Goal: Task Accomplishment & Management: Manage account settings

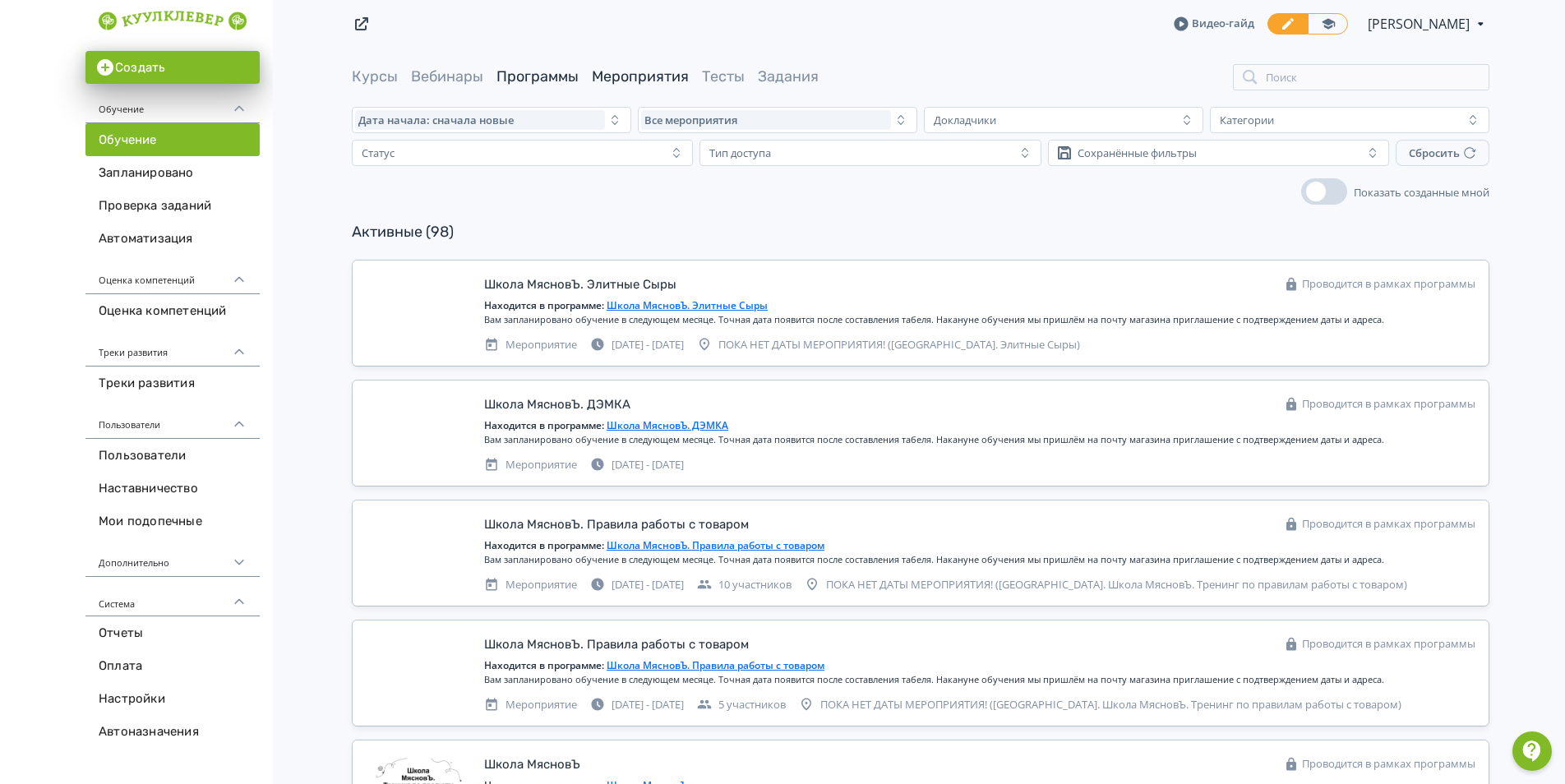
click at [524, 70] on link "Программы" at bounding box center [538, 77] width 82 height 18
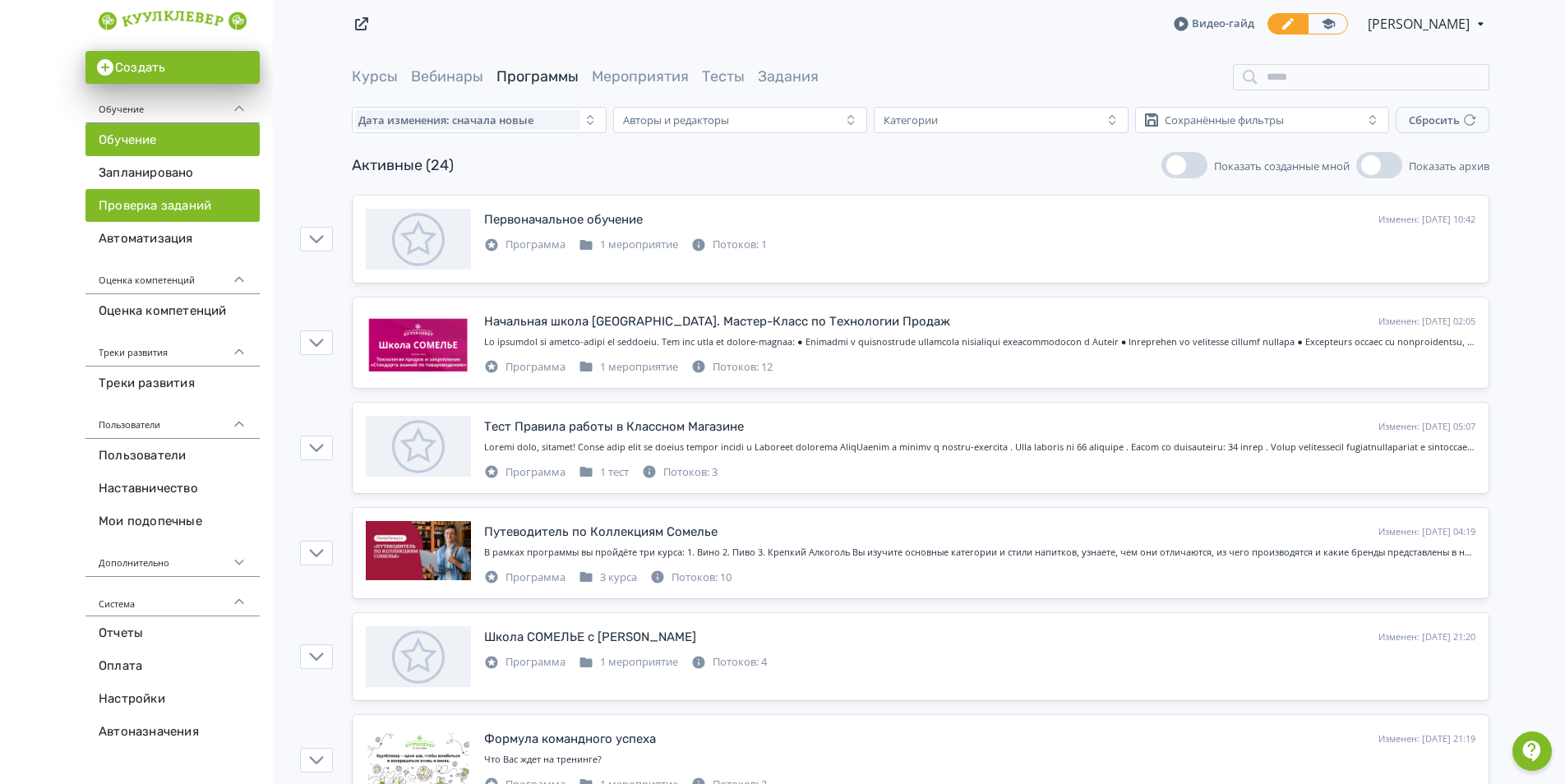
click at [180, 191] on link "Проверка заданий" at bounding box center [172, 206] width 174 height 33
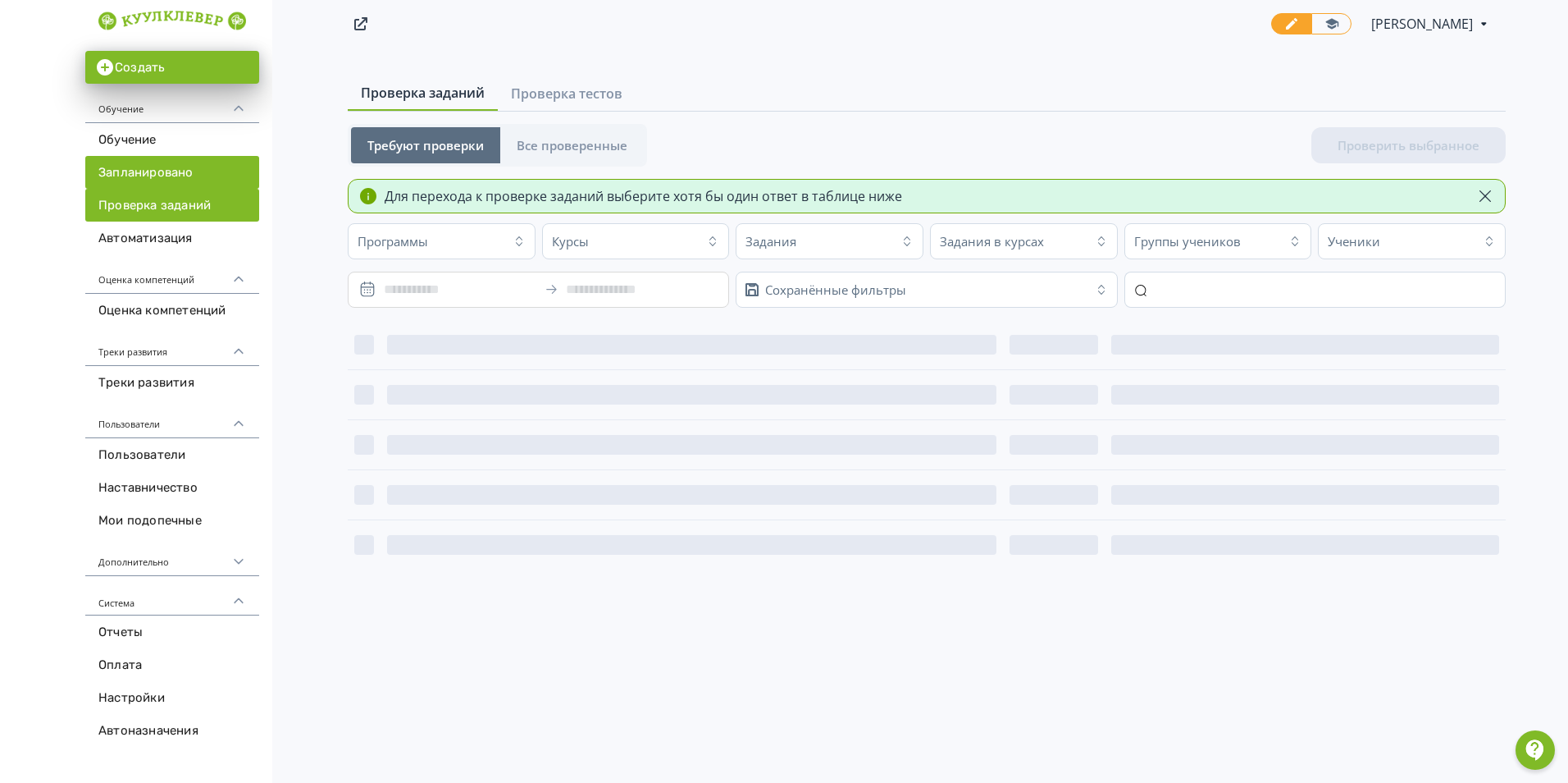
click at [176, 168] on link "Запланировано" at bounding box center [172, 173] width 174 height 33
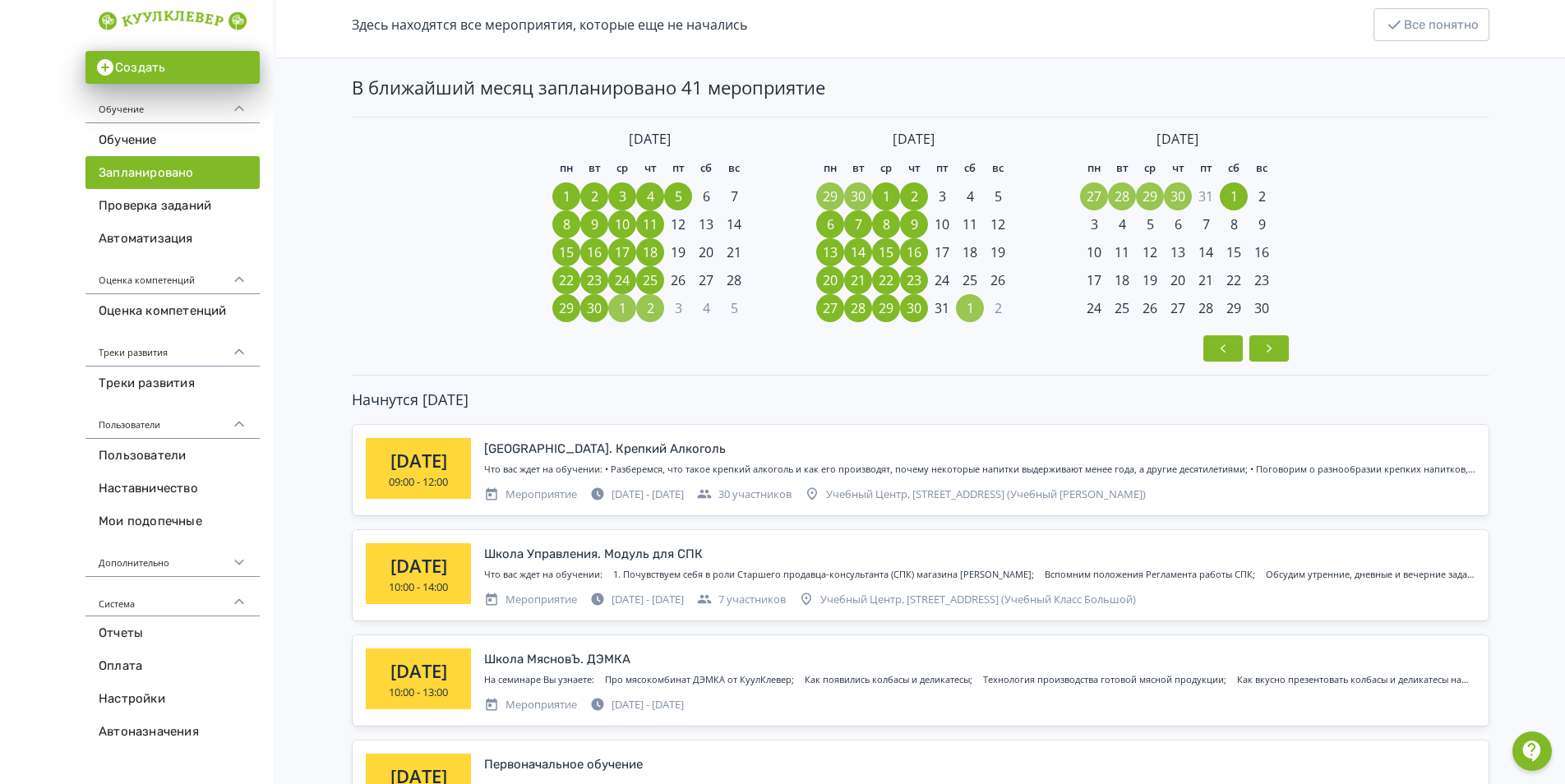
scroll to position [246, 0]
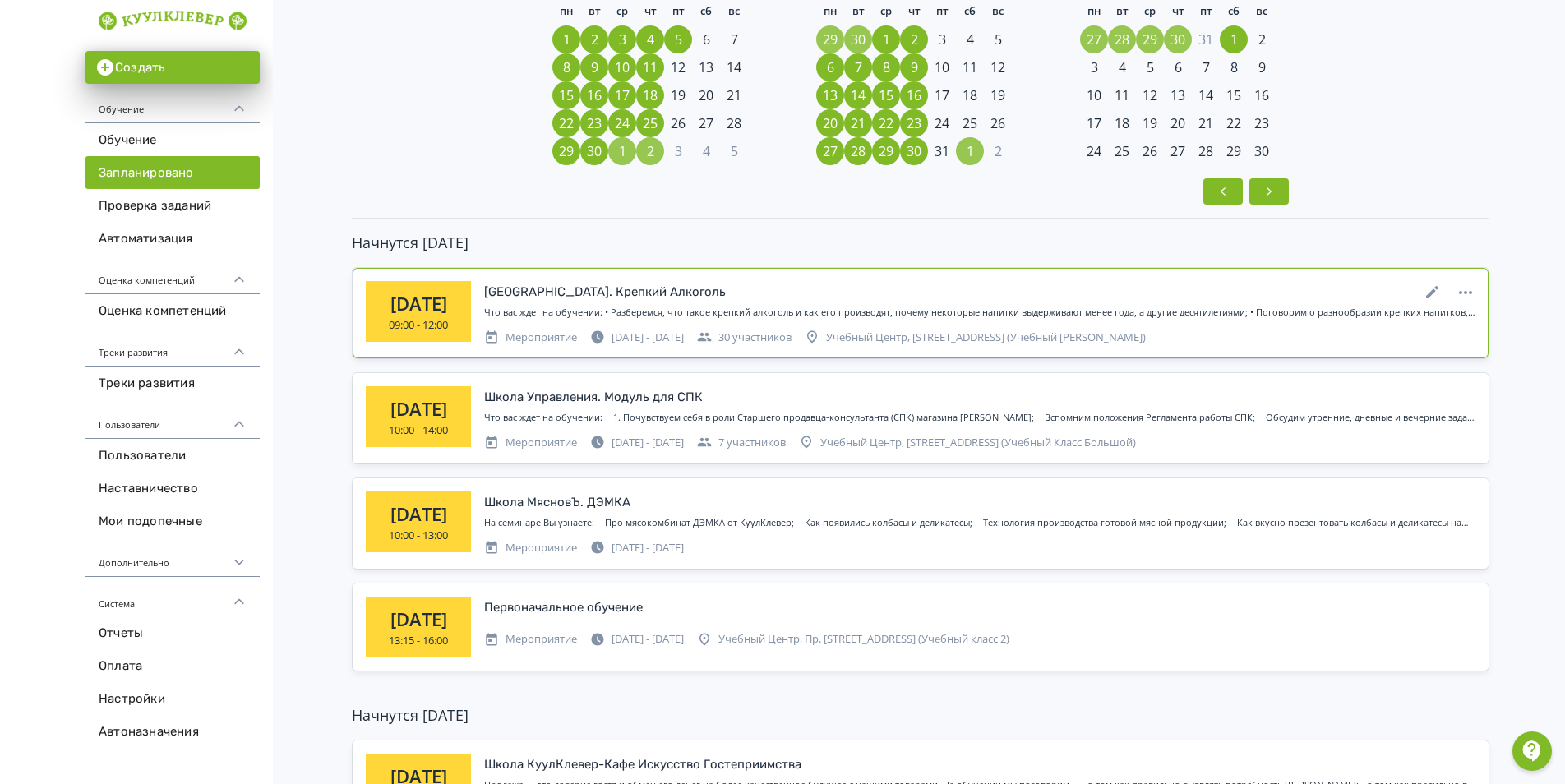
click at [595, 283] on div "[GEOGRAPHIC_DATA]. Крепкий Алкоголь" at bounding box center [605, 292] width 242 height 19
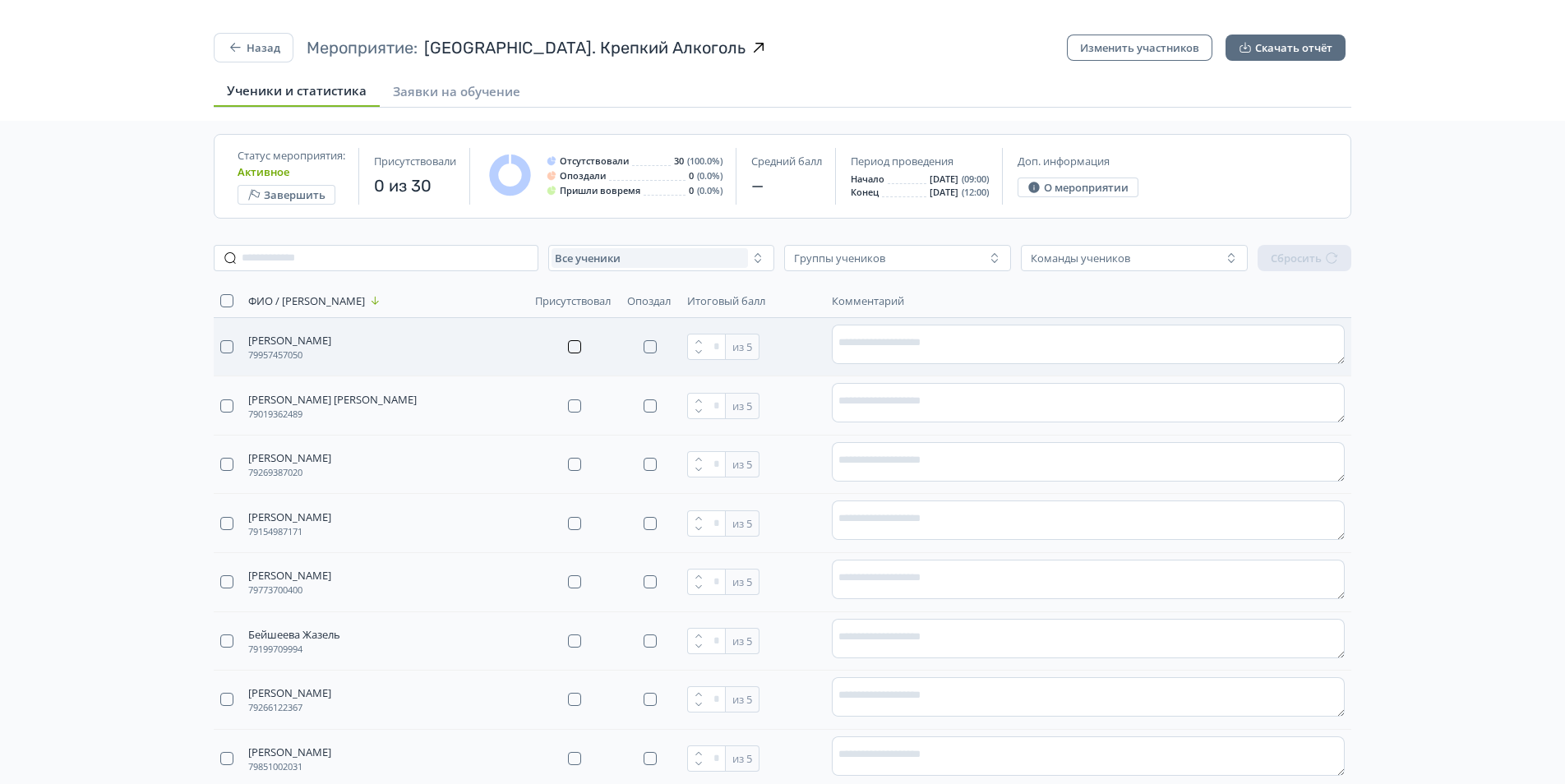
click at [576, 342] on button "button" at bounding box center [575, 347] width 13 height 13
click at [716, 347] on input "*" at bounding box center [707, 347] width 38 height 27
drag, startPoint x: 726, startPoint y: 347, endPoint x: 713, endPoint y: 347, distance: 13.0
click at [713, 347] on input "*" at bounding box center [707, 347] width 38 height 27
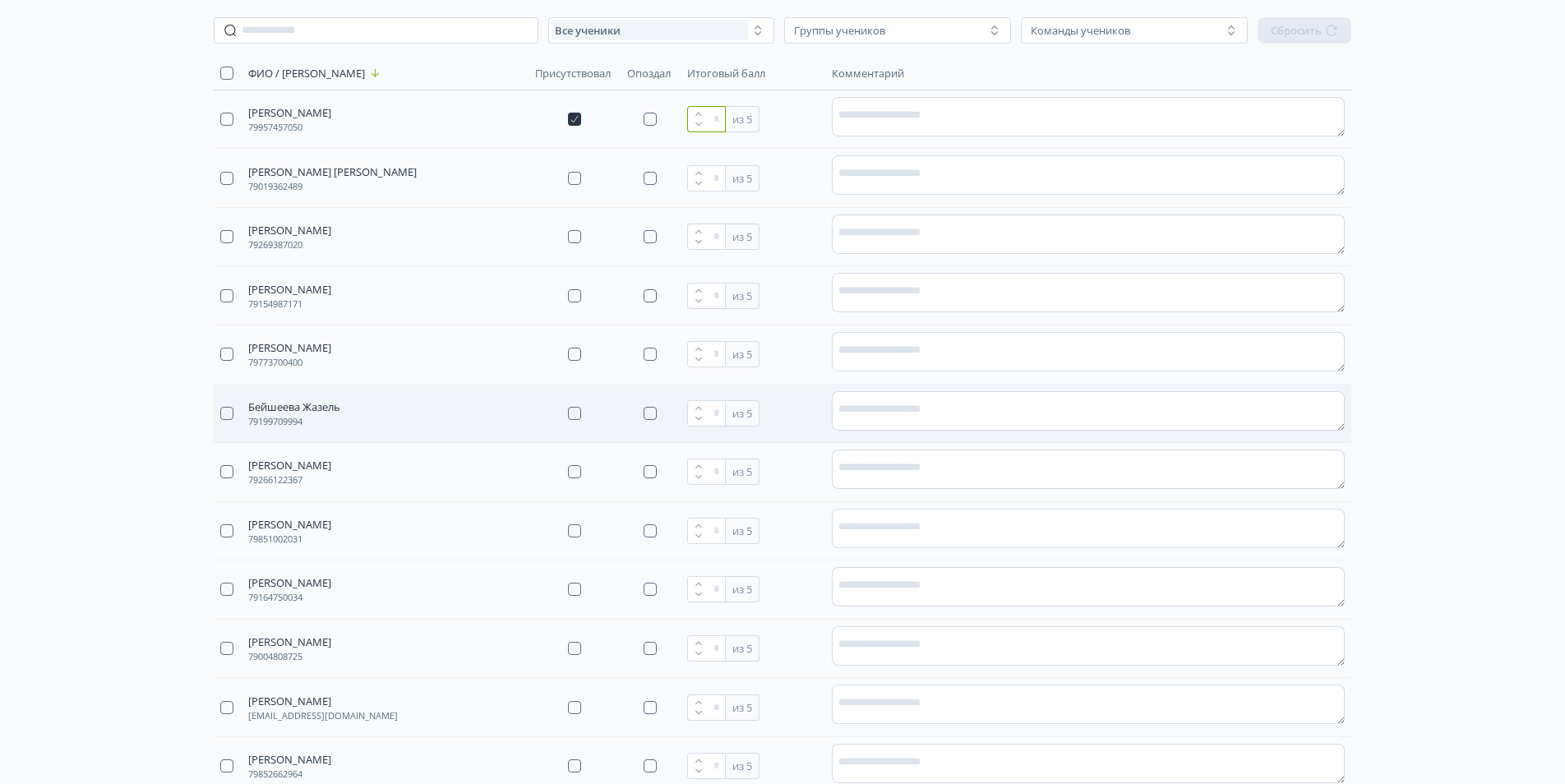
scroll to position [246, 0]
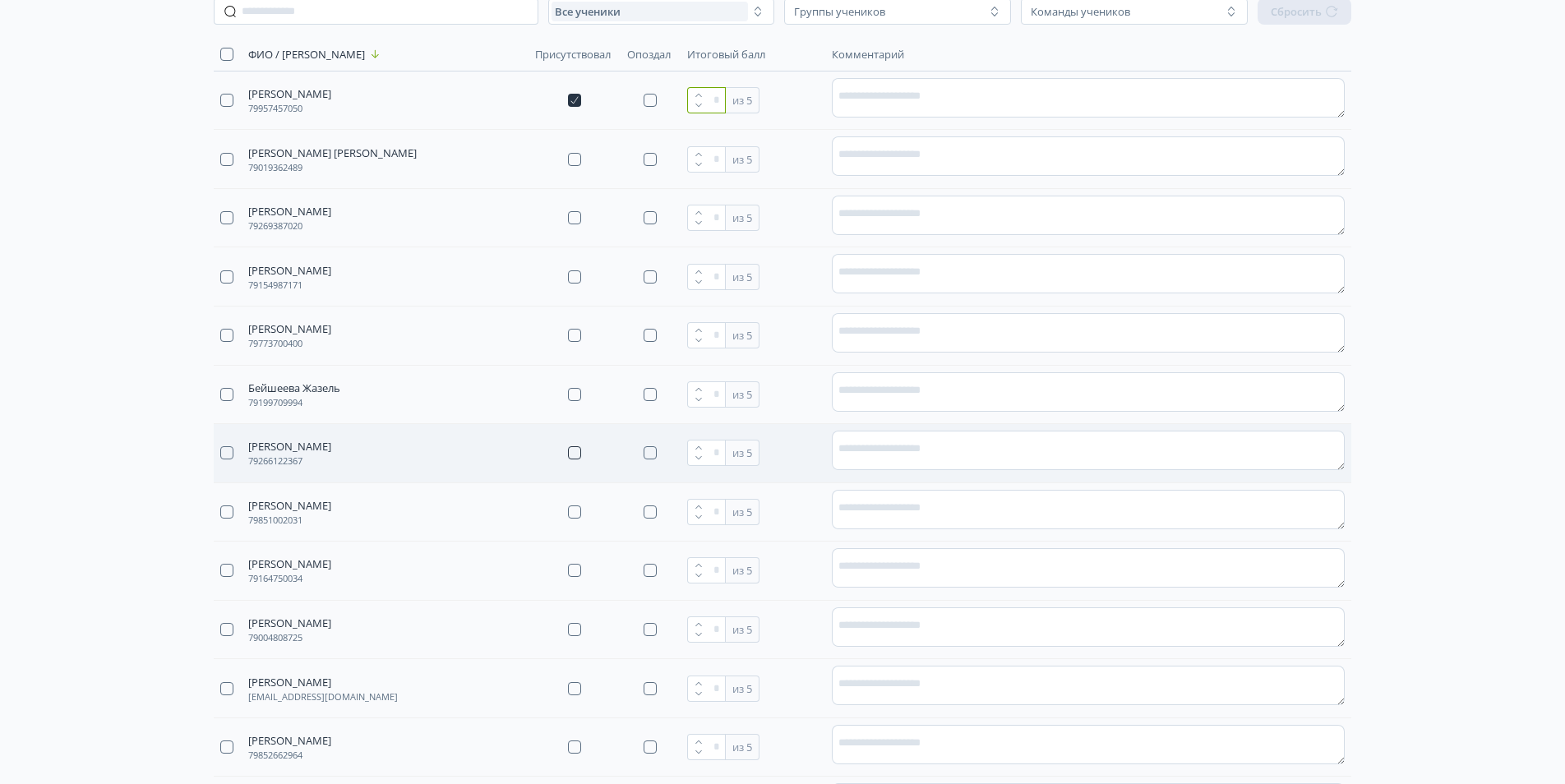
type input "*"
click at [569, 452] on button "button" at bounding box center [575, 453] width 13 height 13
click at [703, 452] on icon "button" at bounding box center [698, 447] width 10 height 10
click at [699, 448] on icon "button" at bounding box center [698, 448] width 5 height 4
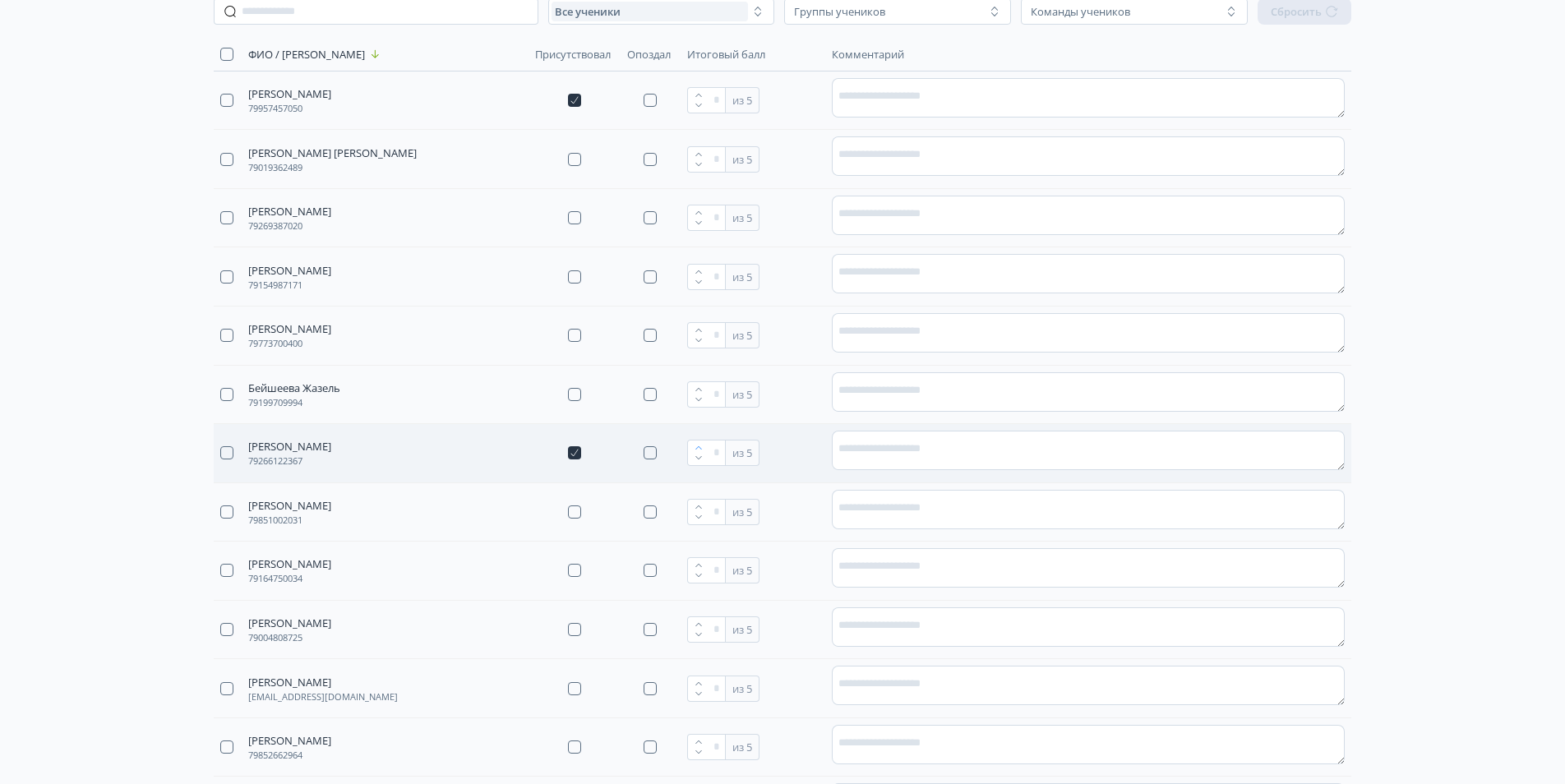
click at [699, 448] on icon "button" at bounding box center [698, 448] width 5 height 4
click at [696, 459] on icon "button" at bounding box center [698, 457] width 10 height 10
type input "*"
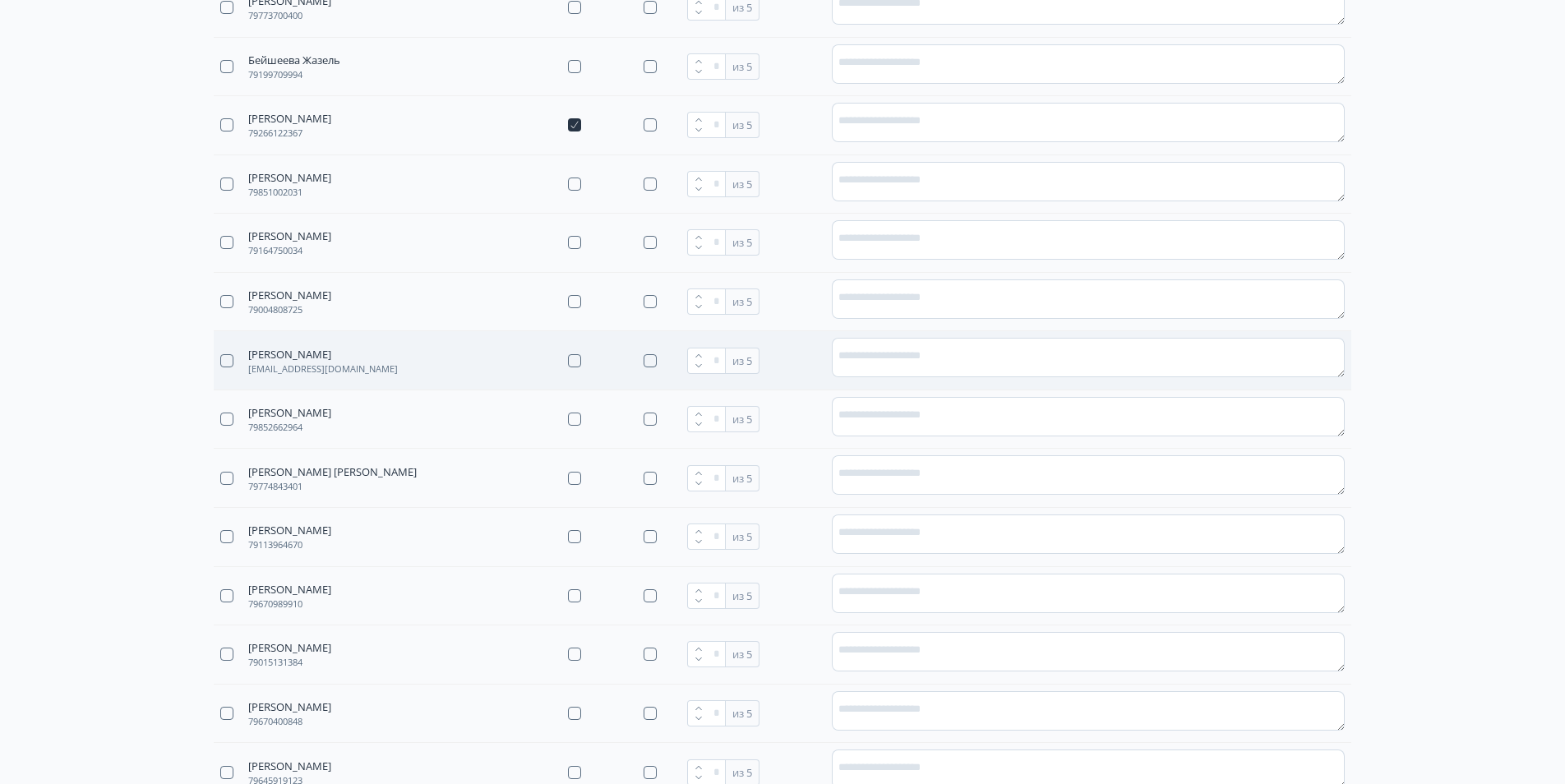
scroll to position [575, 0]
click at [574, 363] on button "button" at bounding box center [575, 360] width 13 height 13
click at [698, 358] on icon "button" at bounding box center [698, 355] width 10 height 10
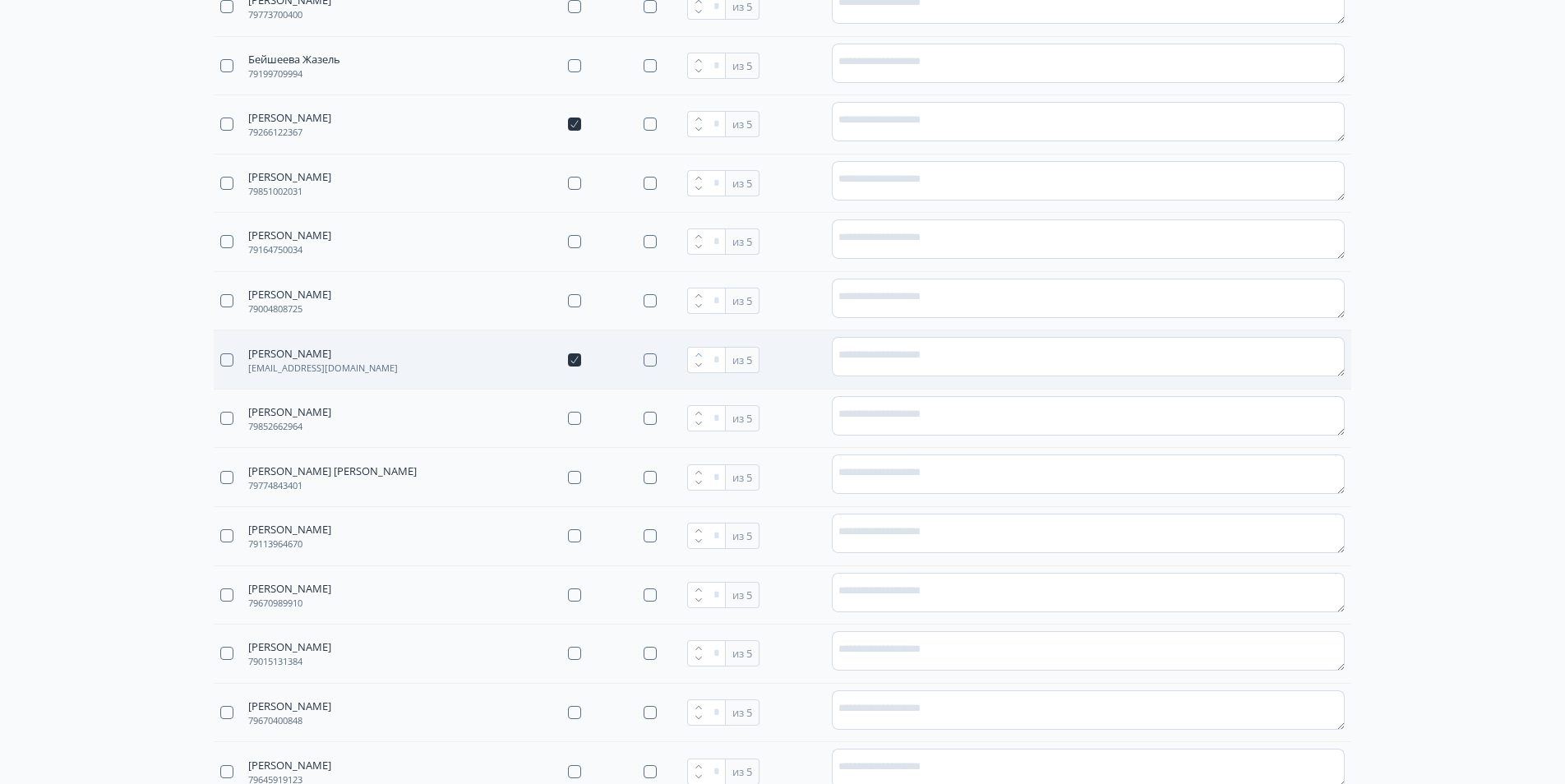
click at [698, 358] on icon "button" at bounding box center [698, 355] width 10 height 10
type input "*"
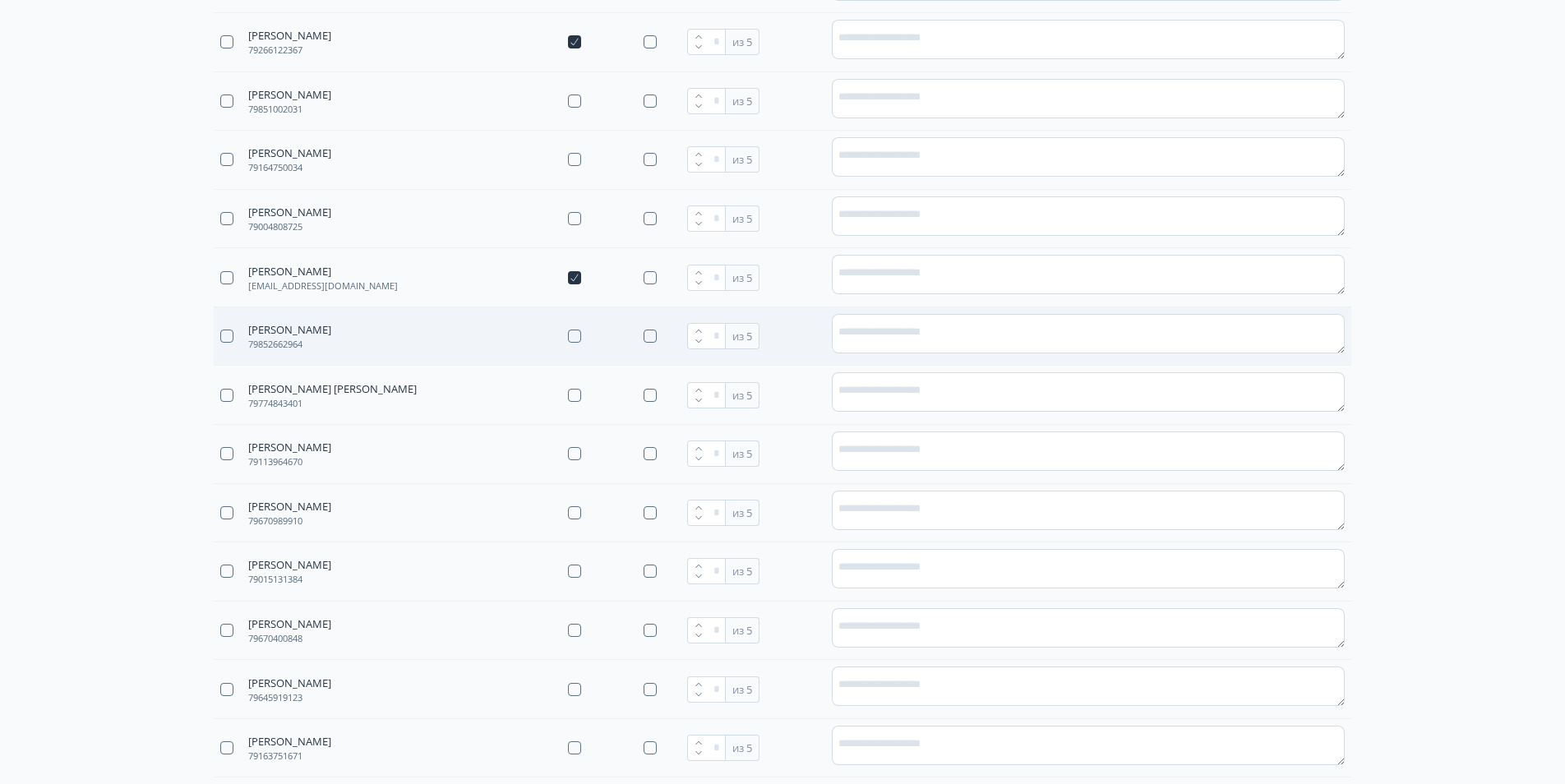
scroll to position [739, 0]
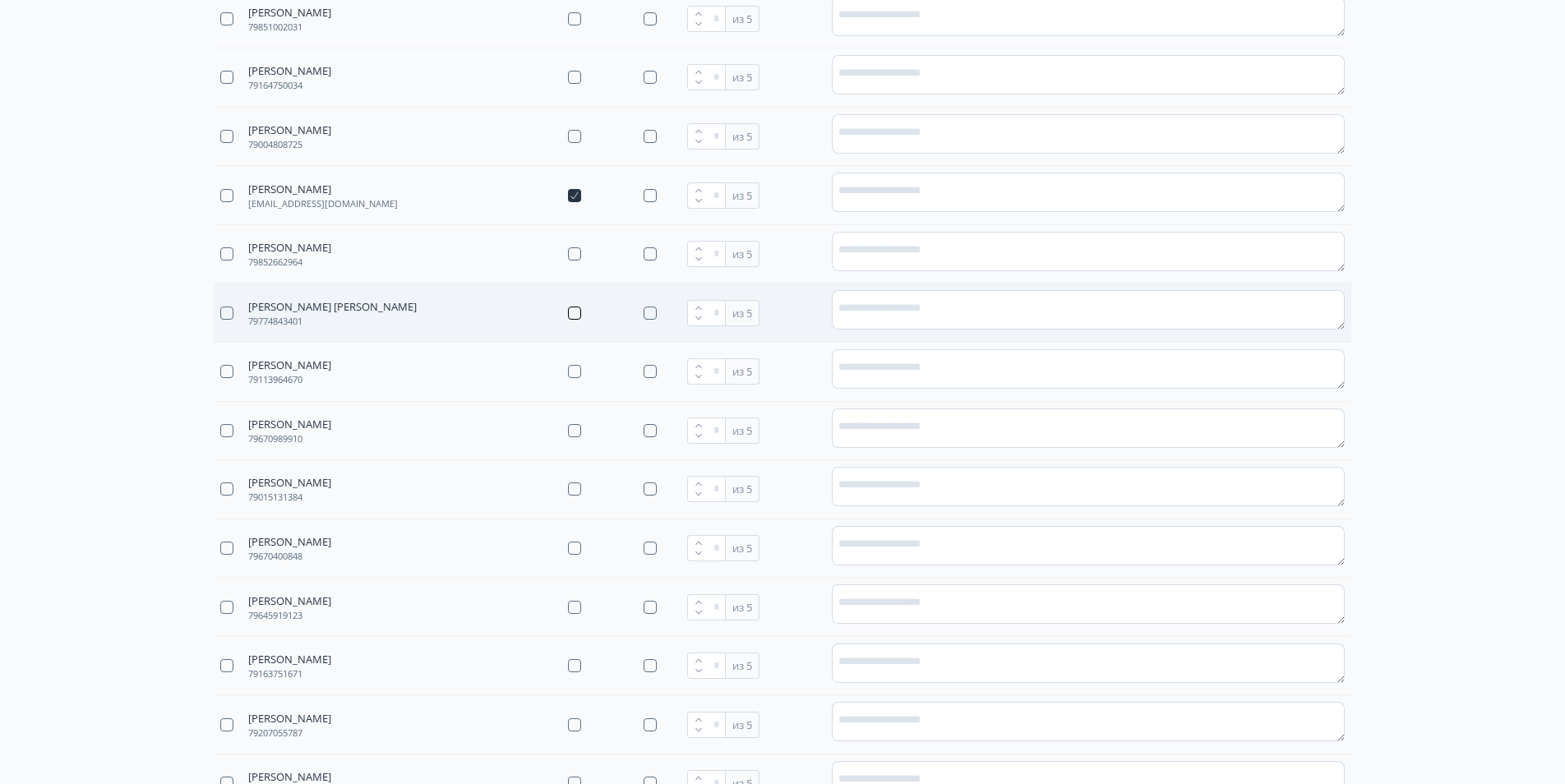
click at [571, 314] on button "button" at bounding box center [575, 313] width 13 height 13
click at [697, 305] on icon "button" at bounding box center [698, 307] width 10 height 10
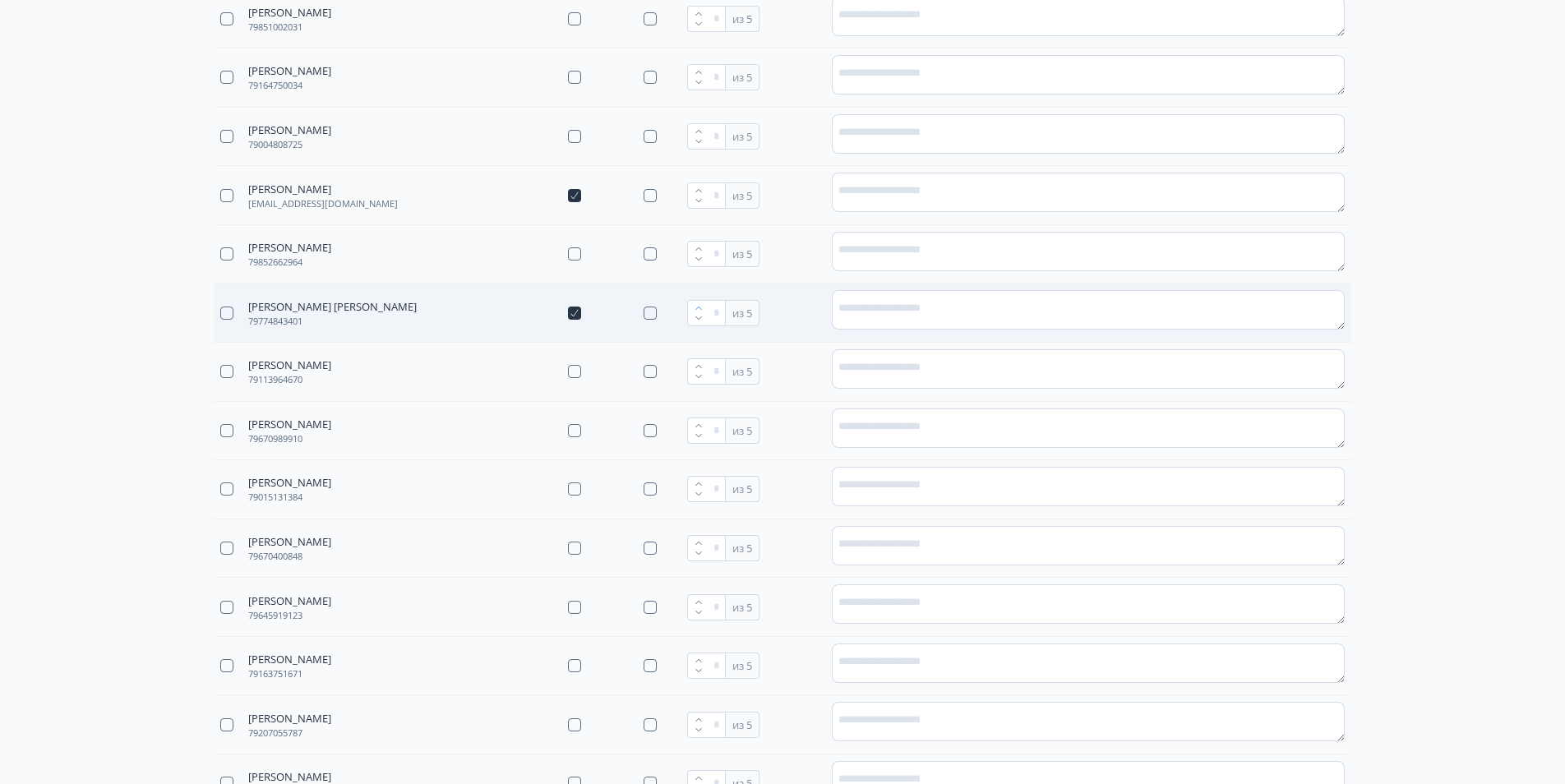
type input "*"
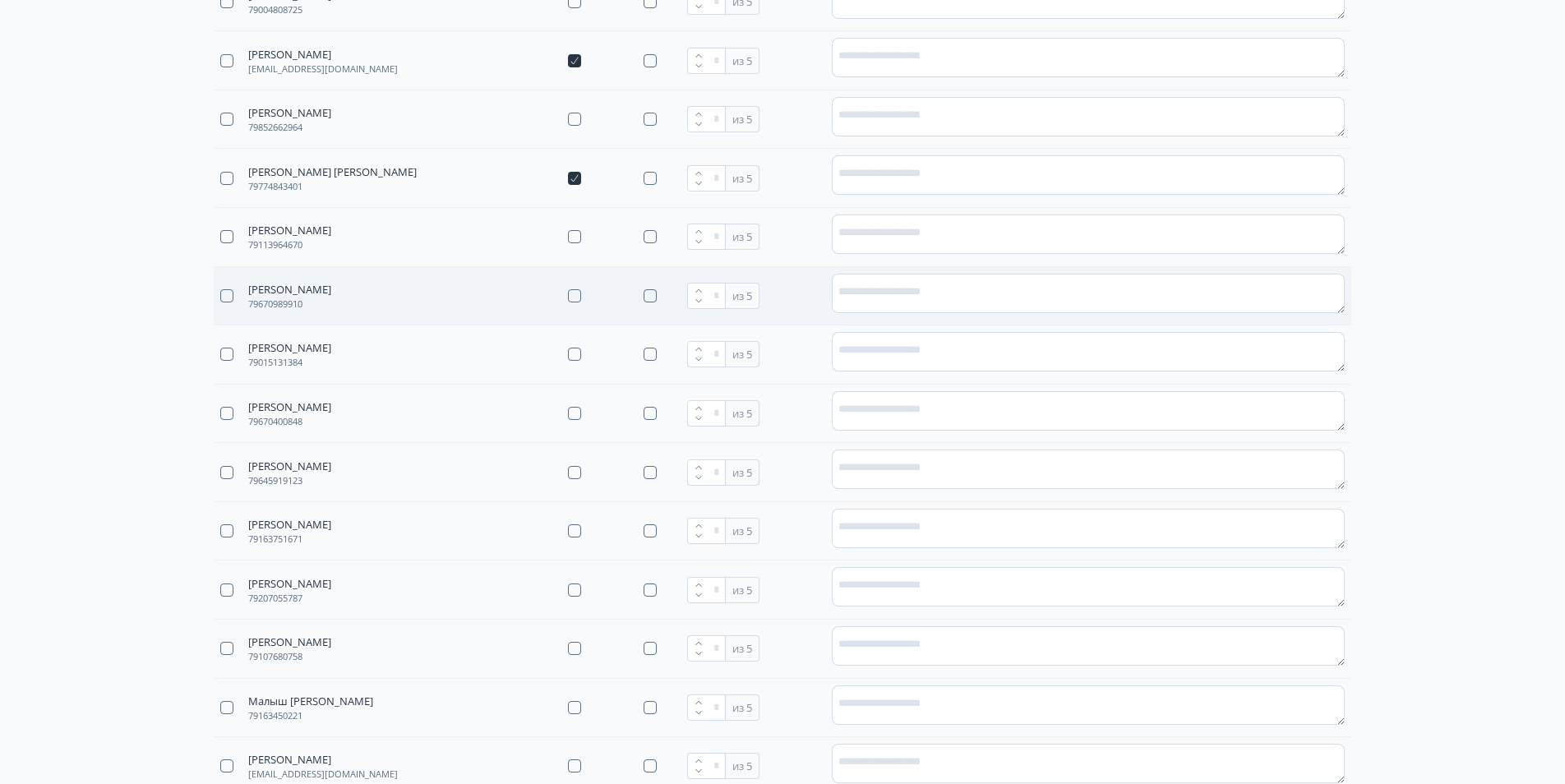
scroll to position [904, 0]
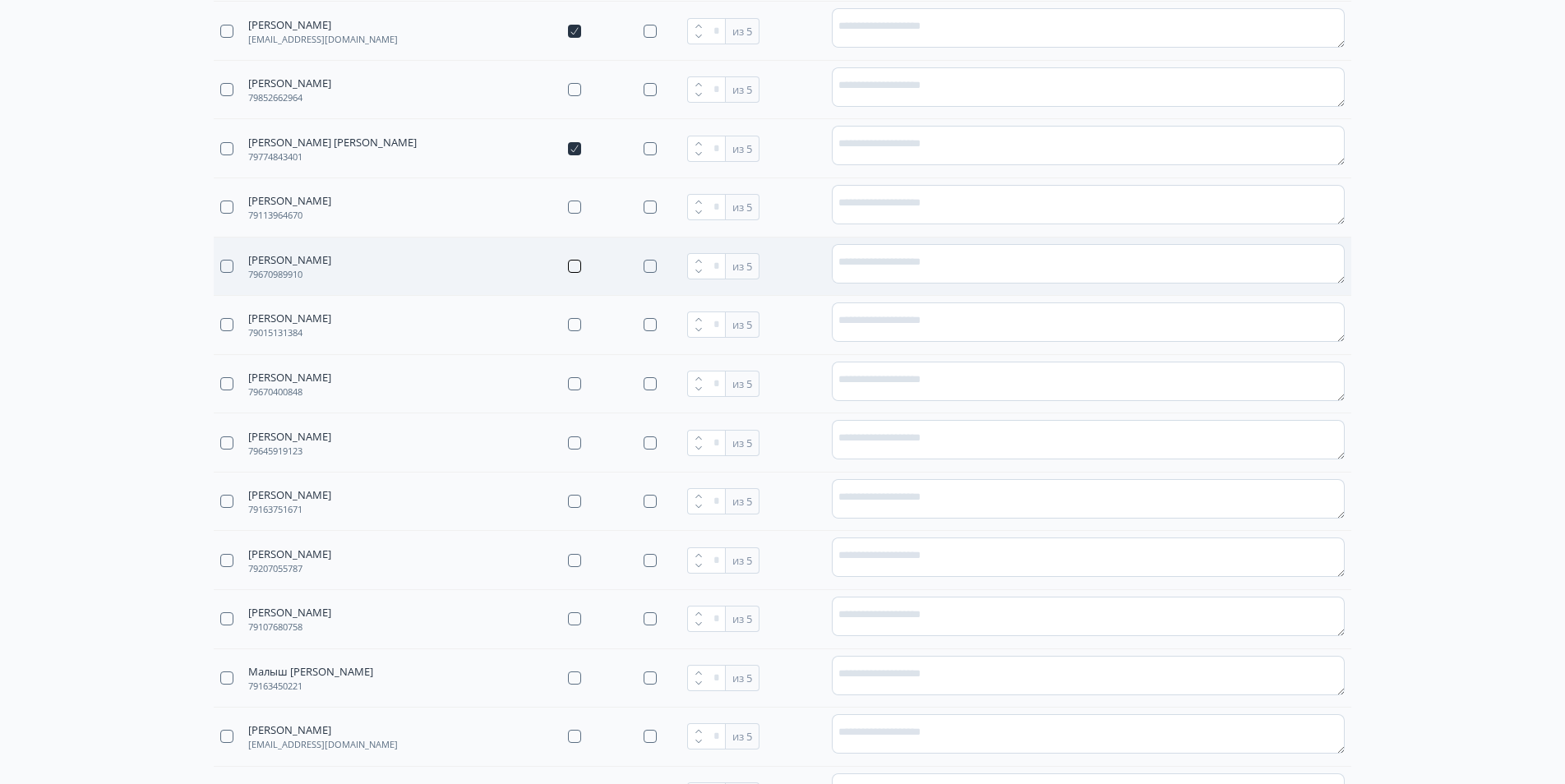
click at [569, 270] on button "button" at bounding box center [575, 266] width 13 height 13
click at [698, 262] on icon "button" at bounding box center [698, 261] width 10 height 10
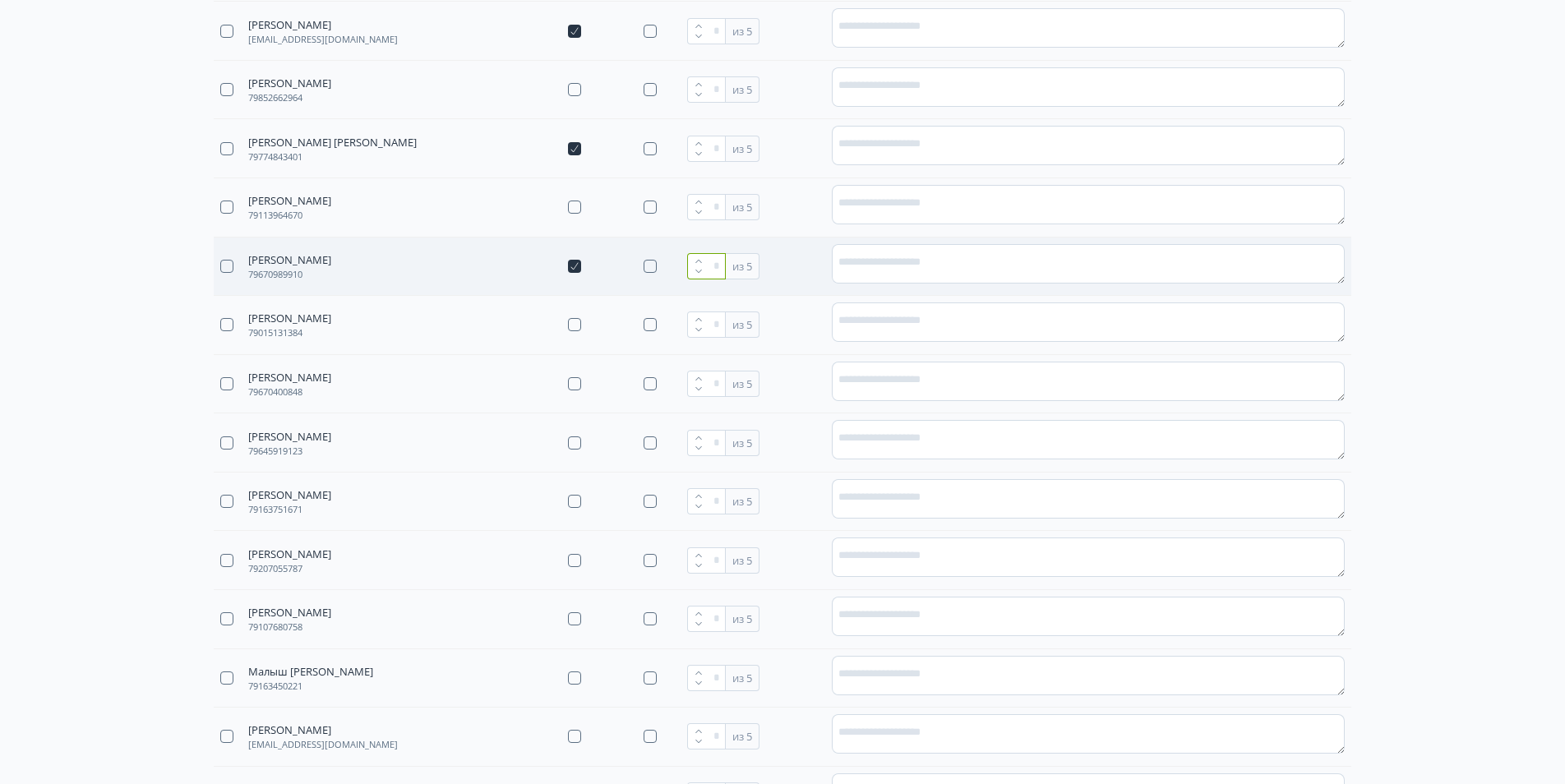
click at [723, 265] on input "*" at bounding box center [707, 266] width 38 height 27
type input "*"
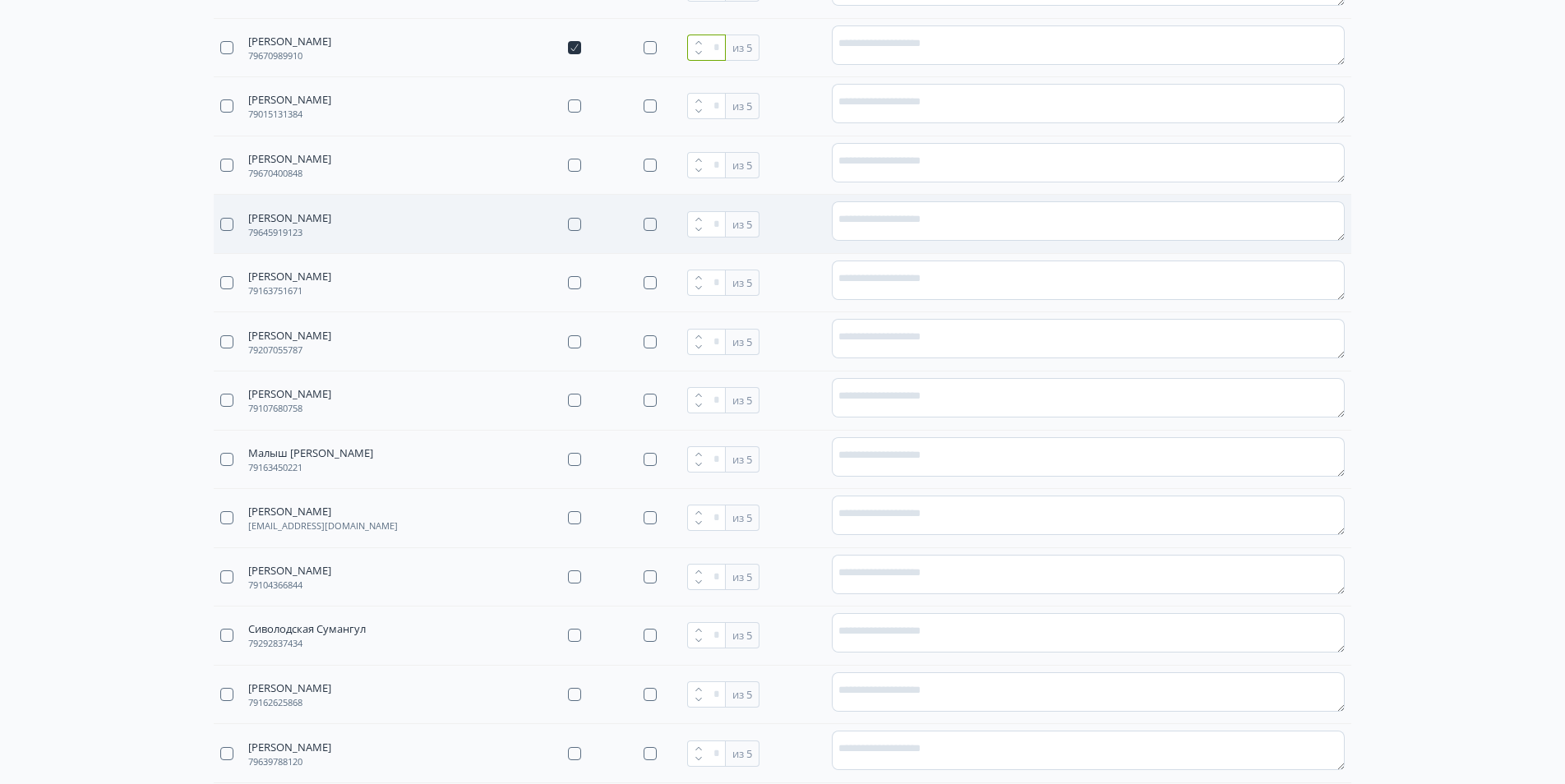
scroll to position [1151, 0]
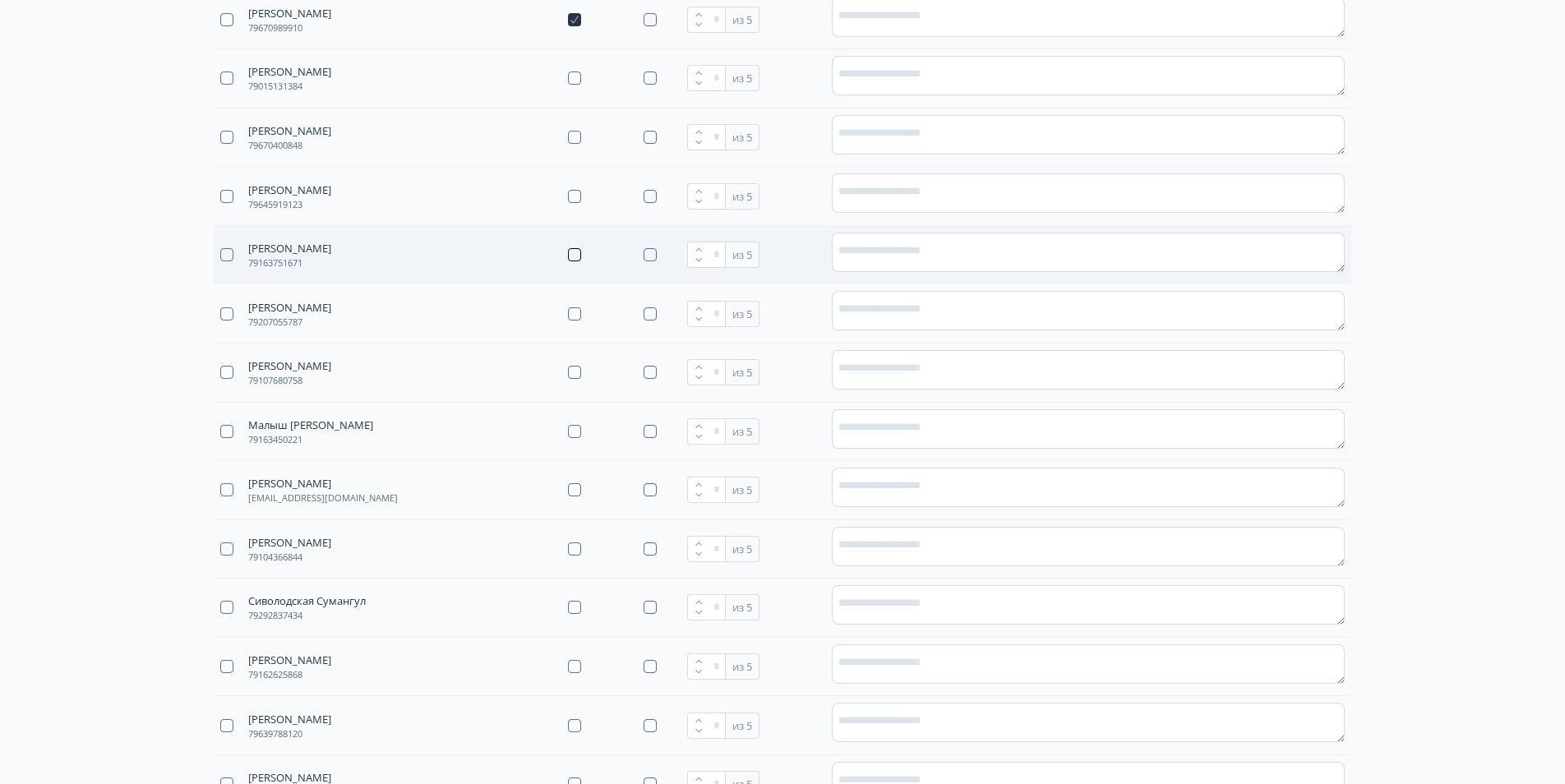
click at [573, 254] on button "button" at bounding box center [575, 254] width 13 height 13
click at [698, 248] on icon "button" at bounding box center [698, 250] width 10 height 10
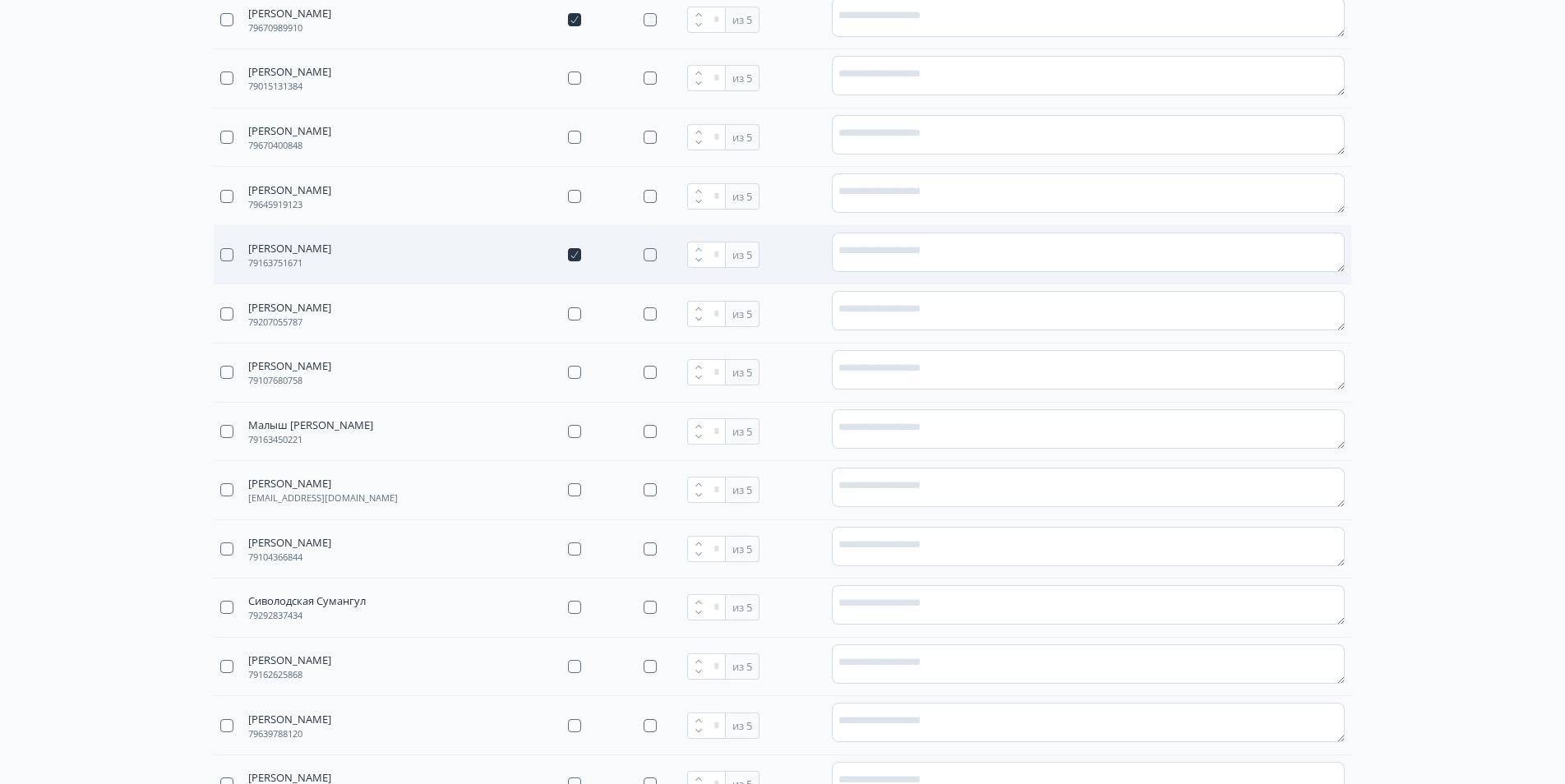
type input "*"
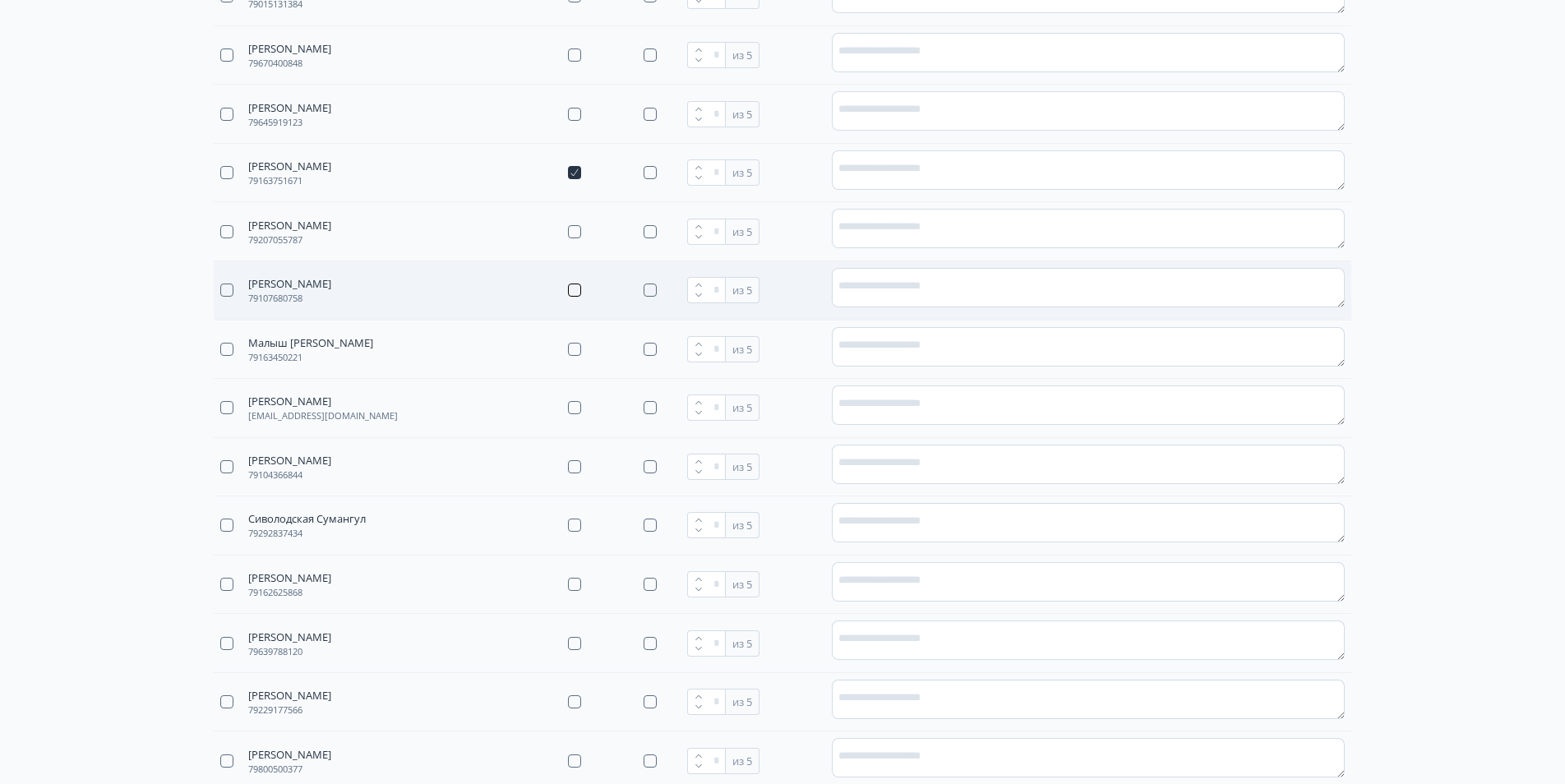
click at [571, 288] on button "button" at bounding box center [575, 290] width 13 height 13
click at [694, 283] on icon "button" at bounding box center [698, 285] width 10 height 10
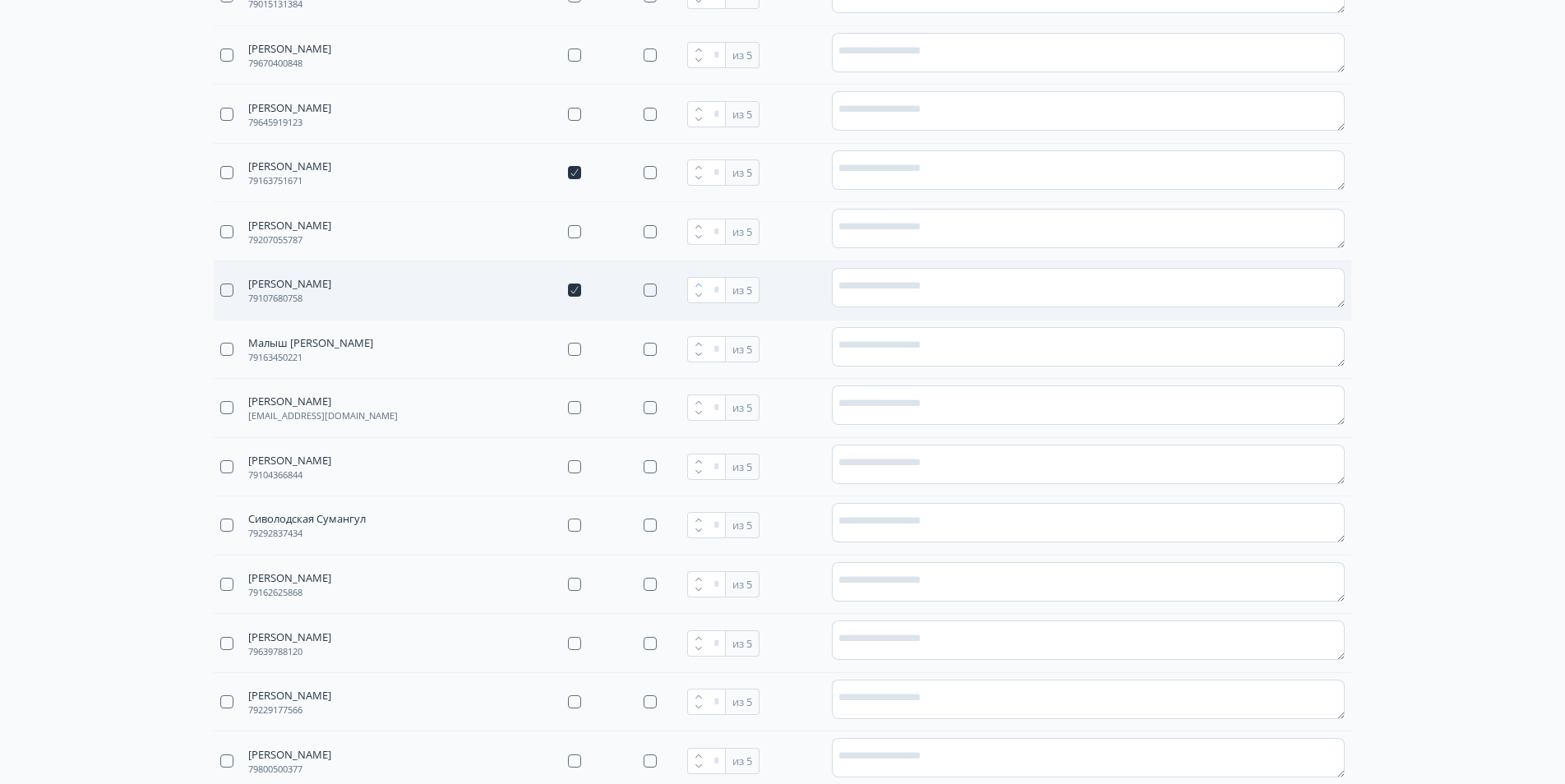
type input "*"
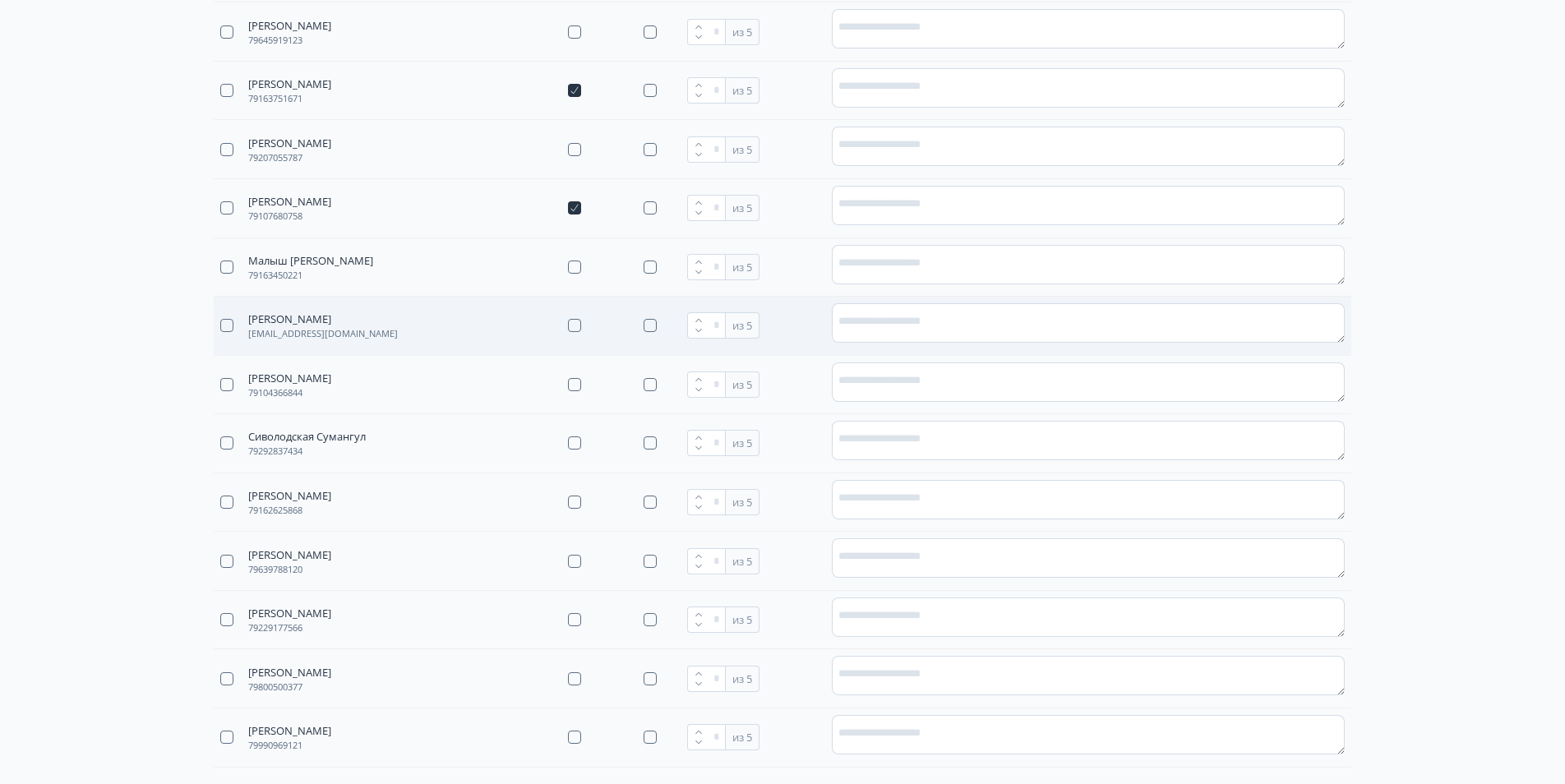
scroll to position [1397, 0]
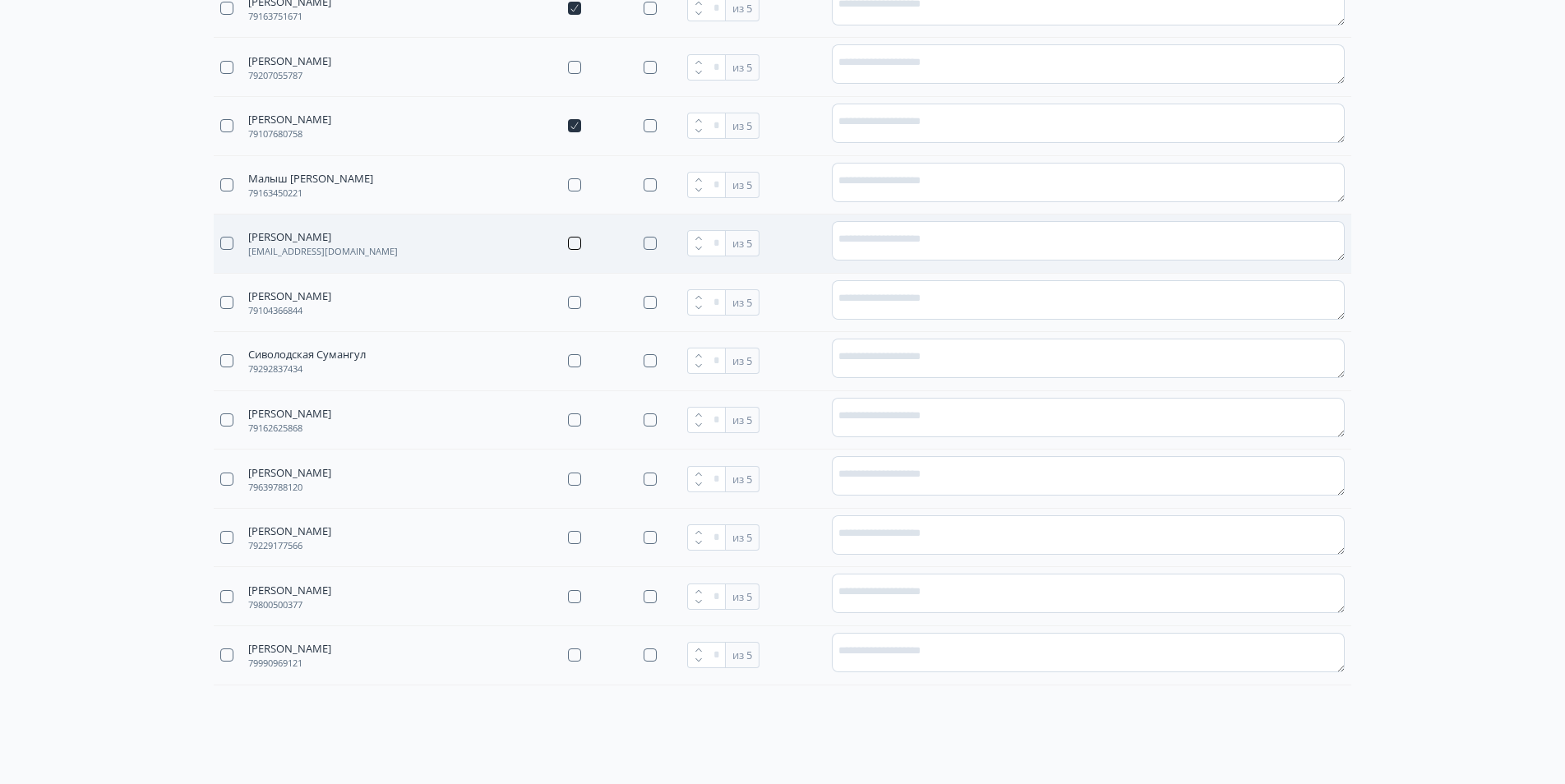
click at [571, 244] on button "button" at bounding box center [575, 243] width 13 height 13
click at [696, 238] on icon "button" at bounding box center [698, 238] width 10 height 10
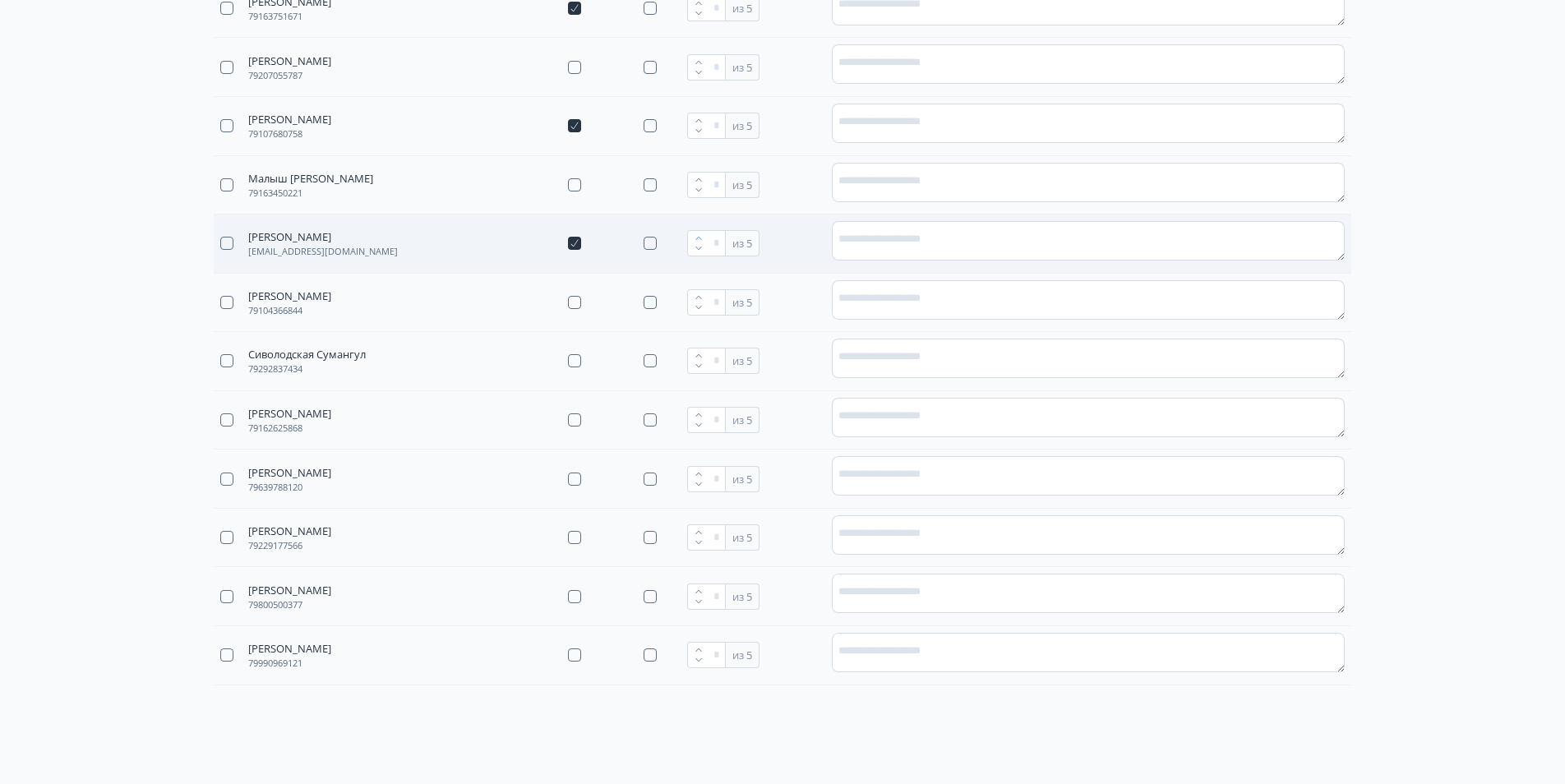
click at [696, 238] on icon "button" at bounding box center [698, 238] width 10 height 10
click at [698, 252] on icon "button" at bounding box center [698, 248] width 10 height 10
type input "*"
click at [578, 536] on button "button" at bounding box center [575, 537] width 13 height 13
click at [701, 533] on icon "button" at bounding box center [698, 532] width 10 height 10
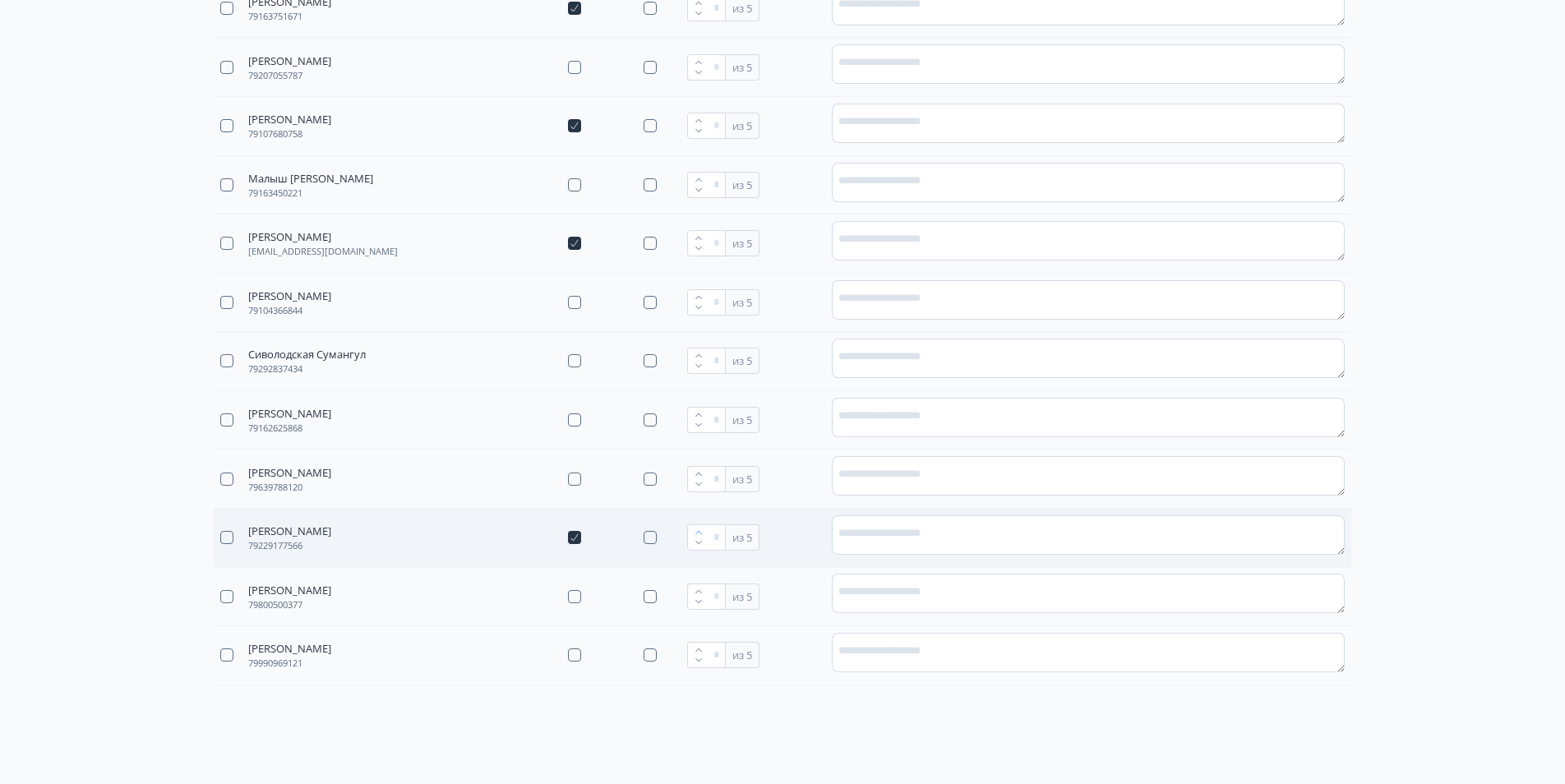
click at [701, 533] on icon "button" at bounding box center [698, 532] width 10 height 10
type input "*"
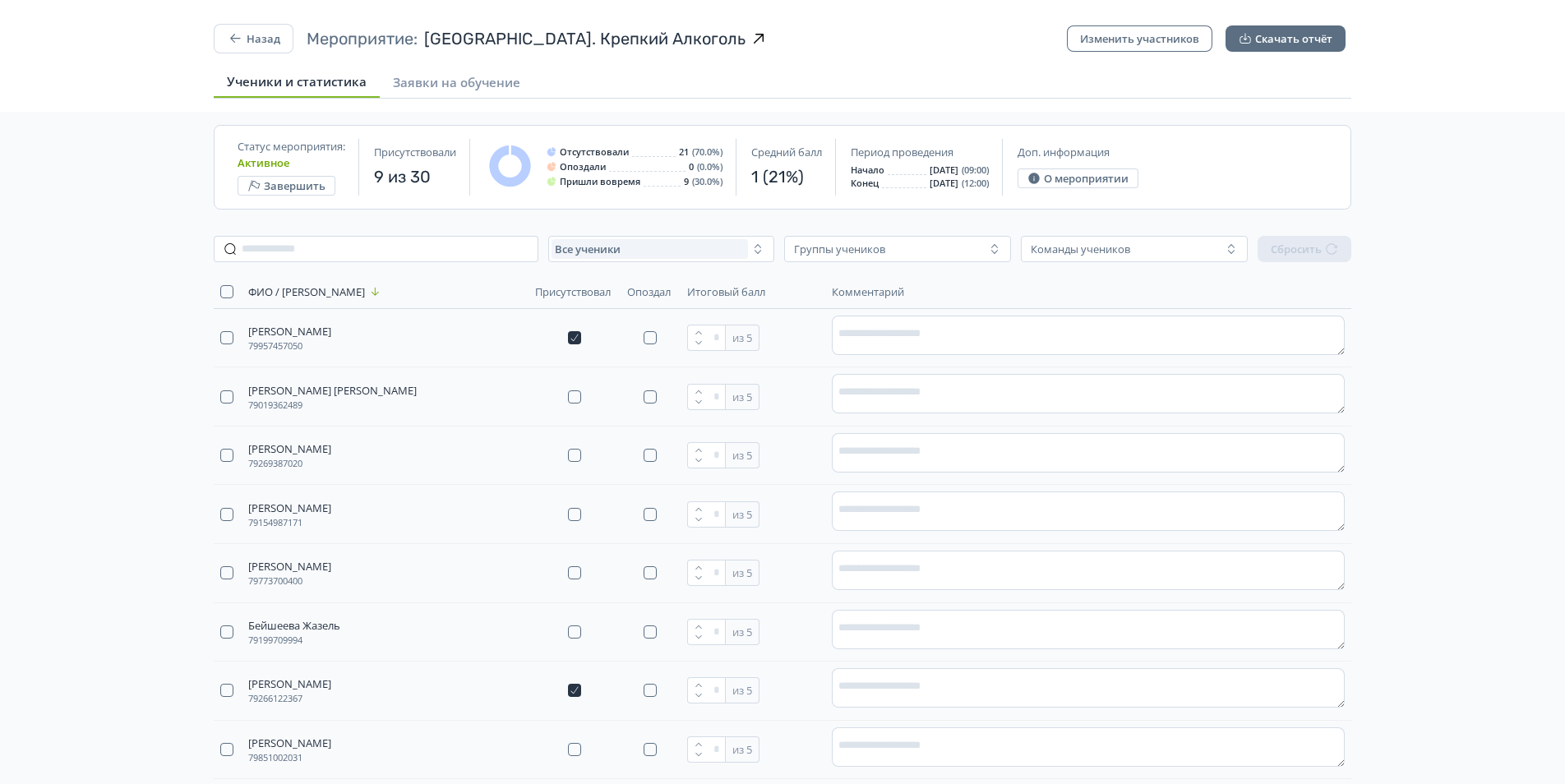
scroll to position [0, 0]
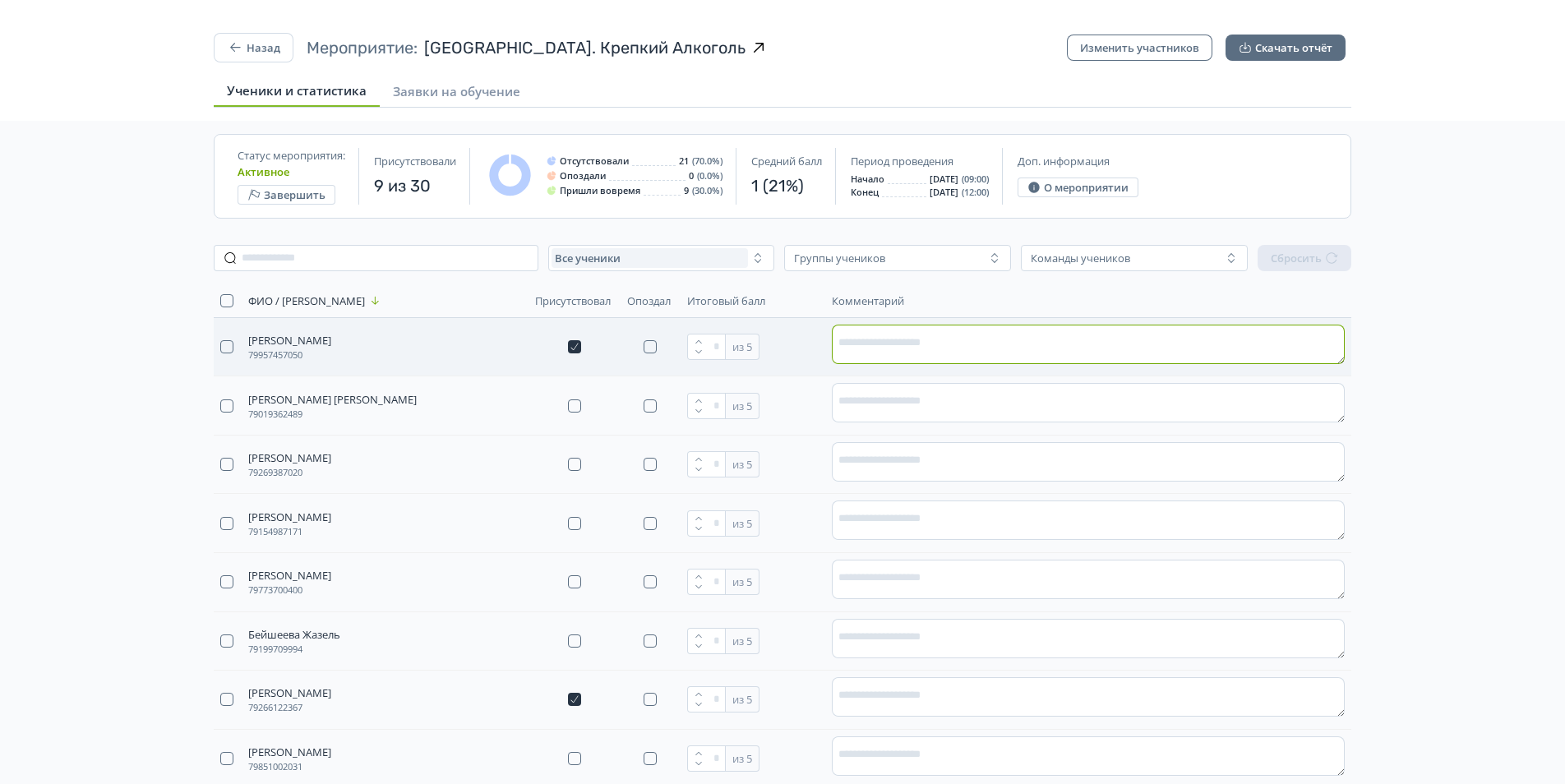
click at [875, 338] on textarea at bounding box center [1088, 344] width 513 height 39
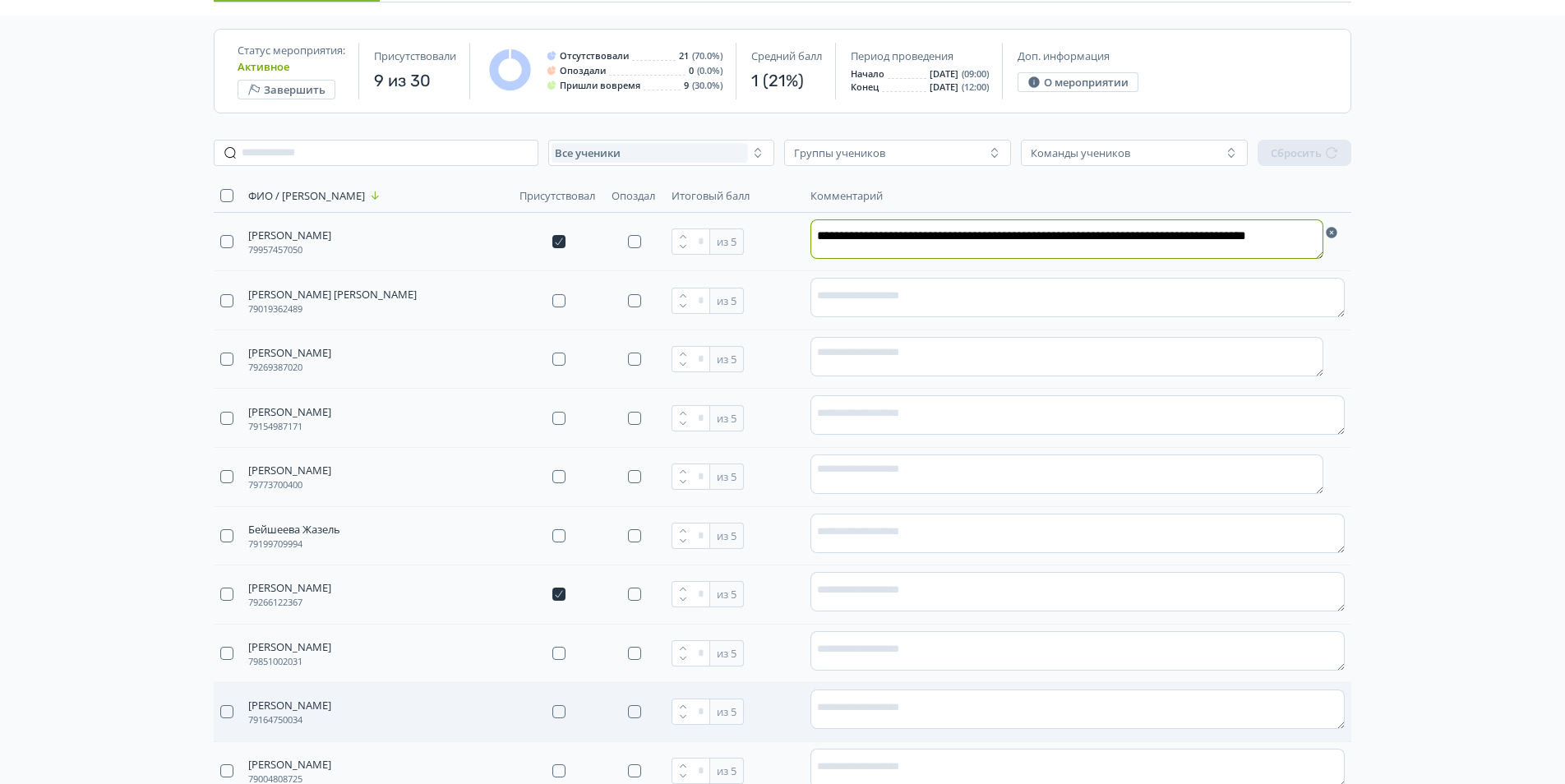
scroll to position [328, 0]
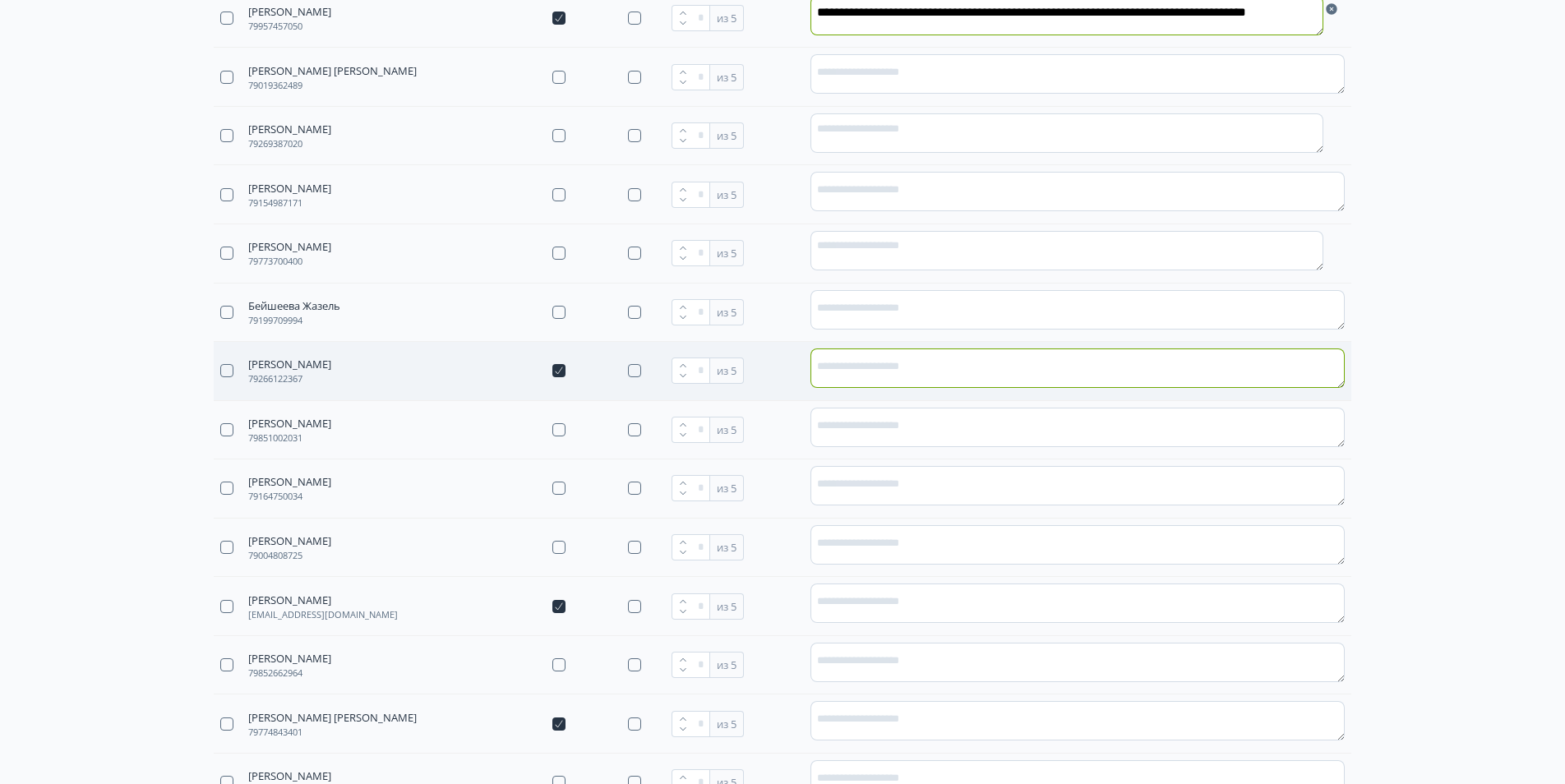
type textarea "**********"
click at [905, 365] on textarea at bounding box center [1078, 368] width 534 height 39
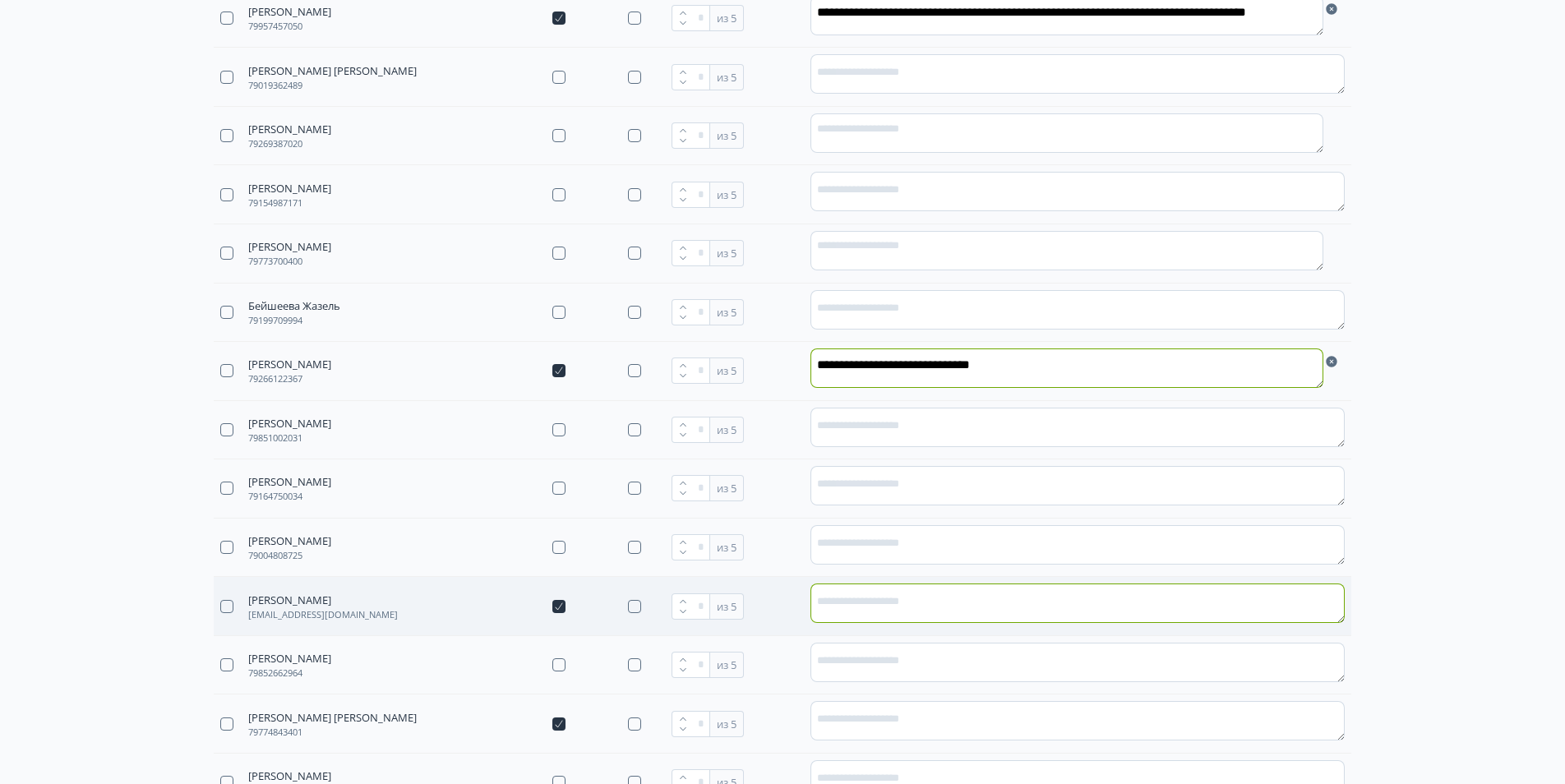
type textarea "**********"
click at [880, 608] on textarea at bounding box center [1078, 603] width 534 height 39
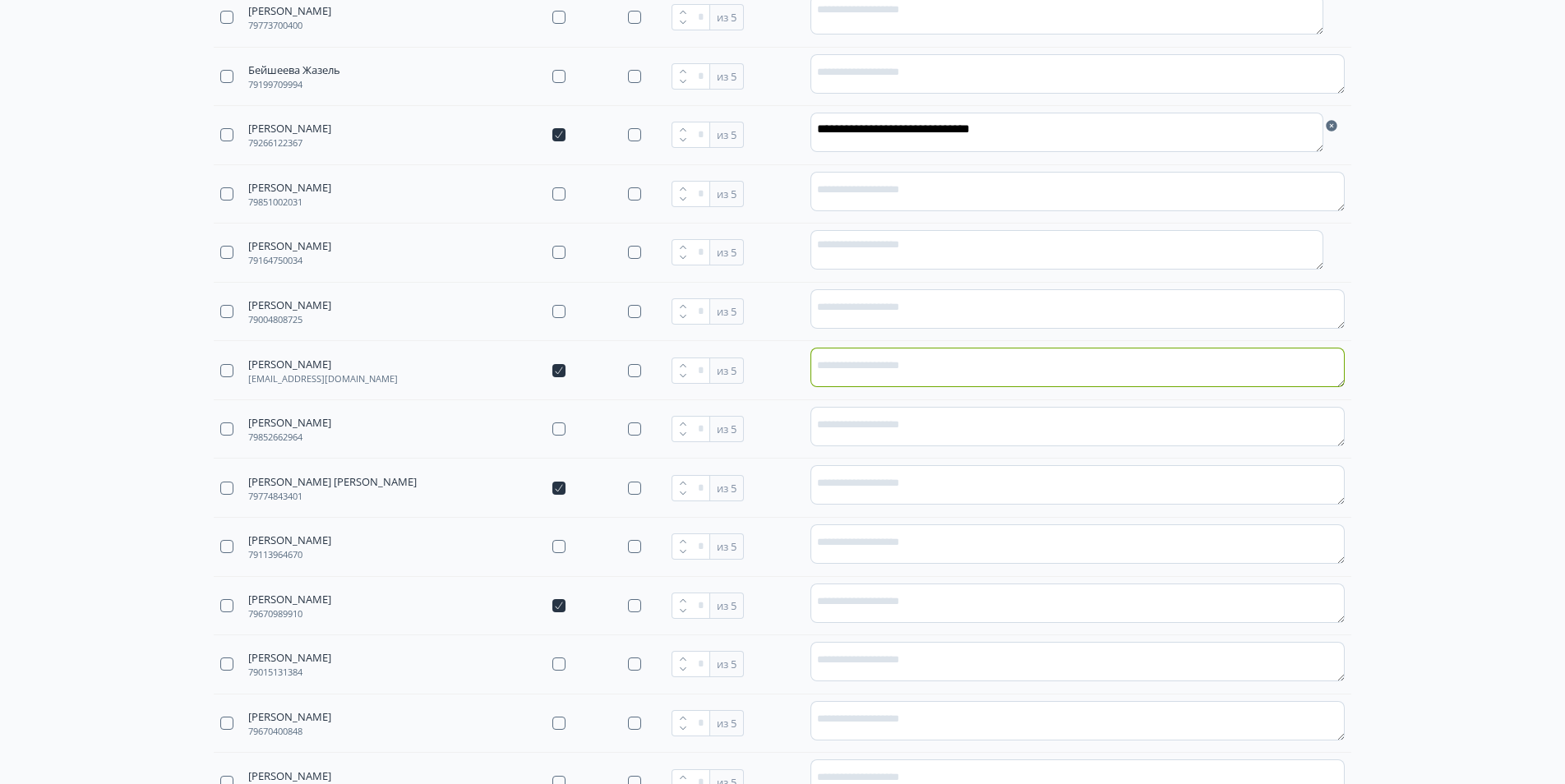
scroll to position [615, 0]
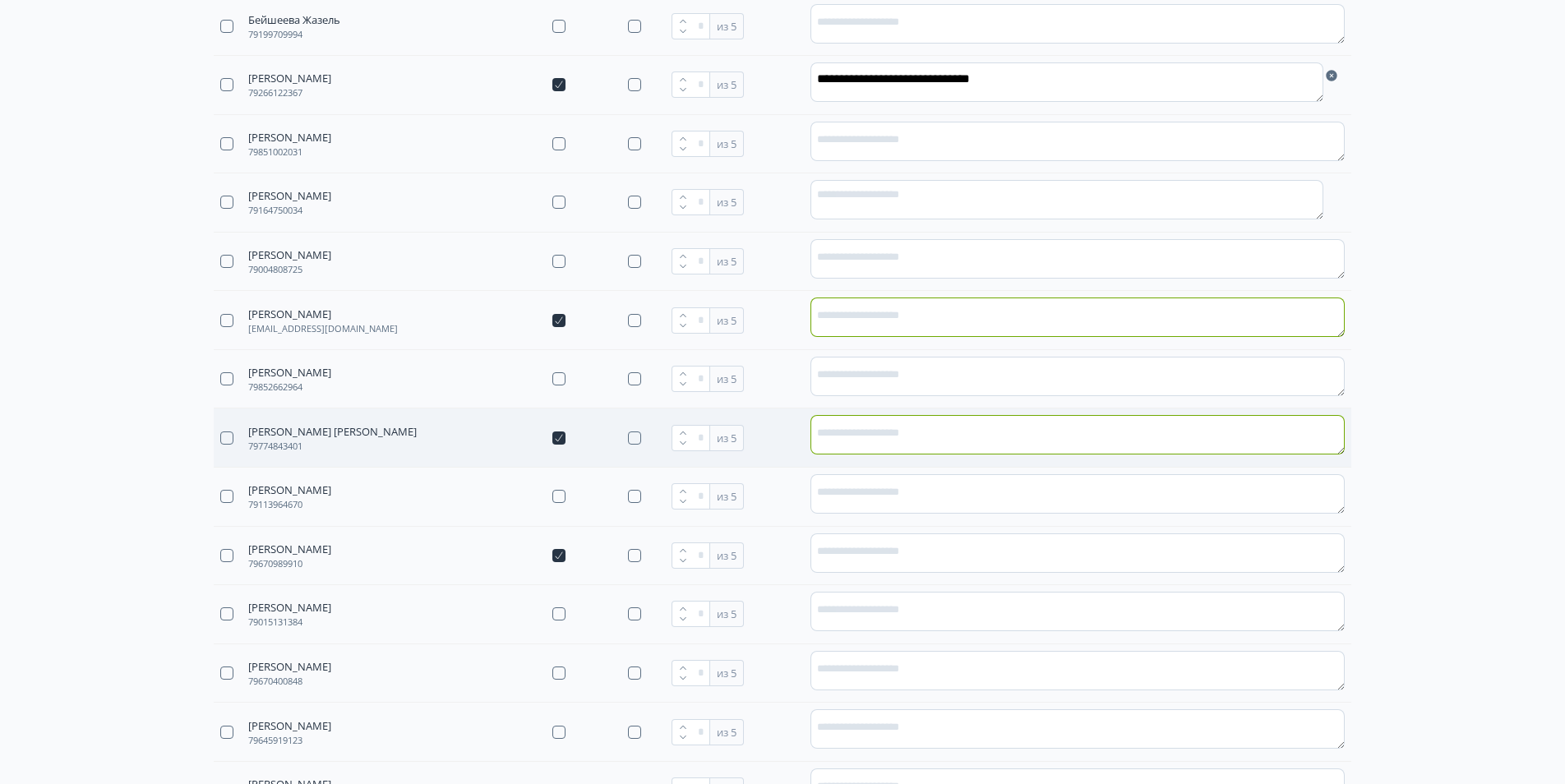
click at [989, 440] on textarea at bounding box center [1078, 435] width 534 height 39
type textarea "**********"
click at [915, 317] on textarea at bounding box center [1078, 317] width 534 height 39
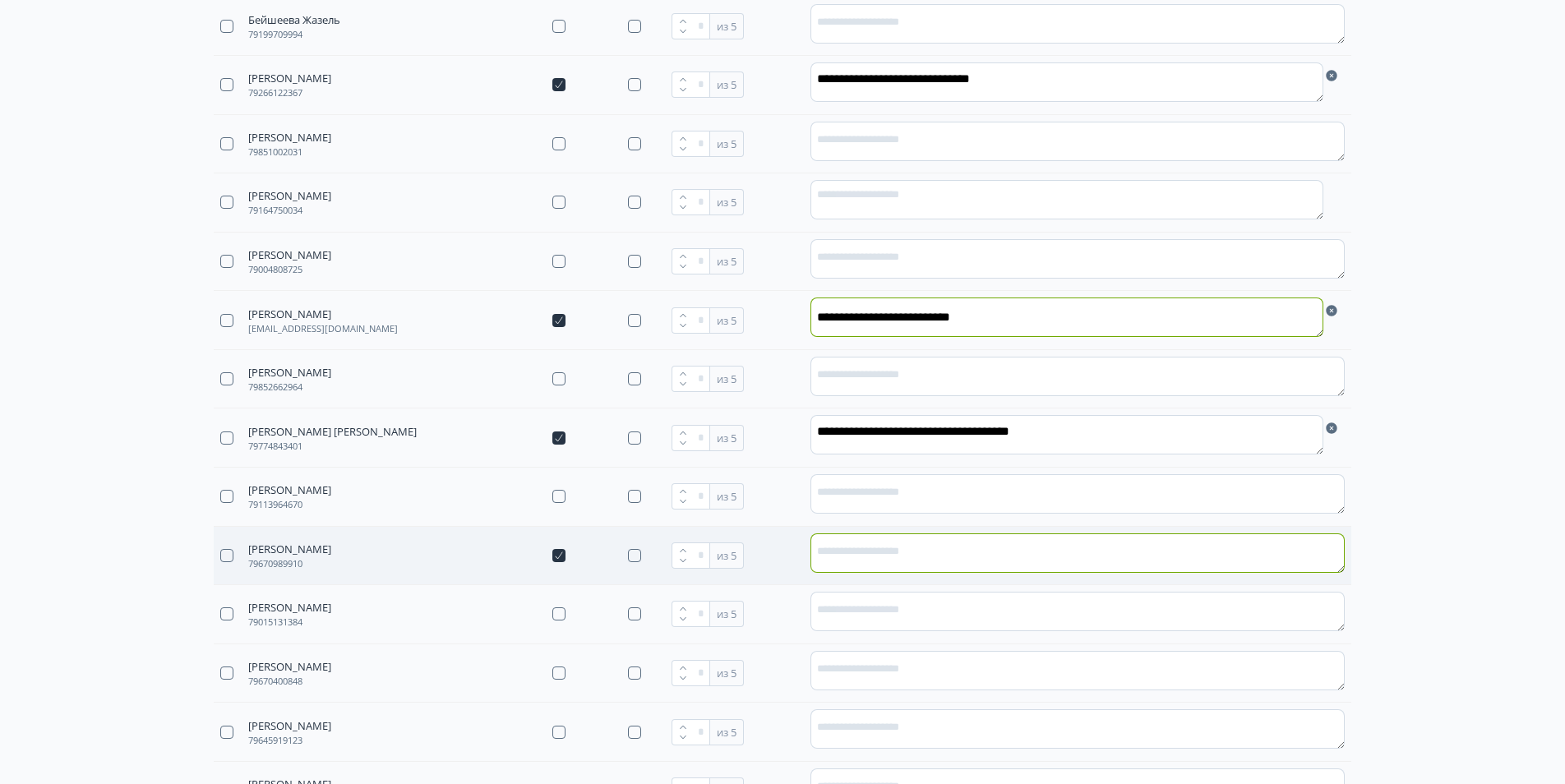
type textarea "**********"
click at [858, 558] on textarea at bounding box center [1078, 553] width 534 height 39
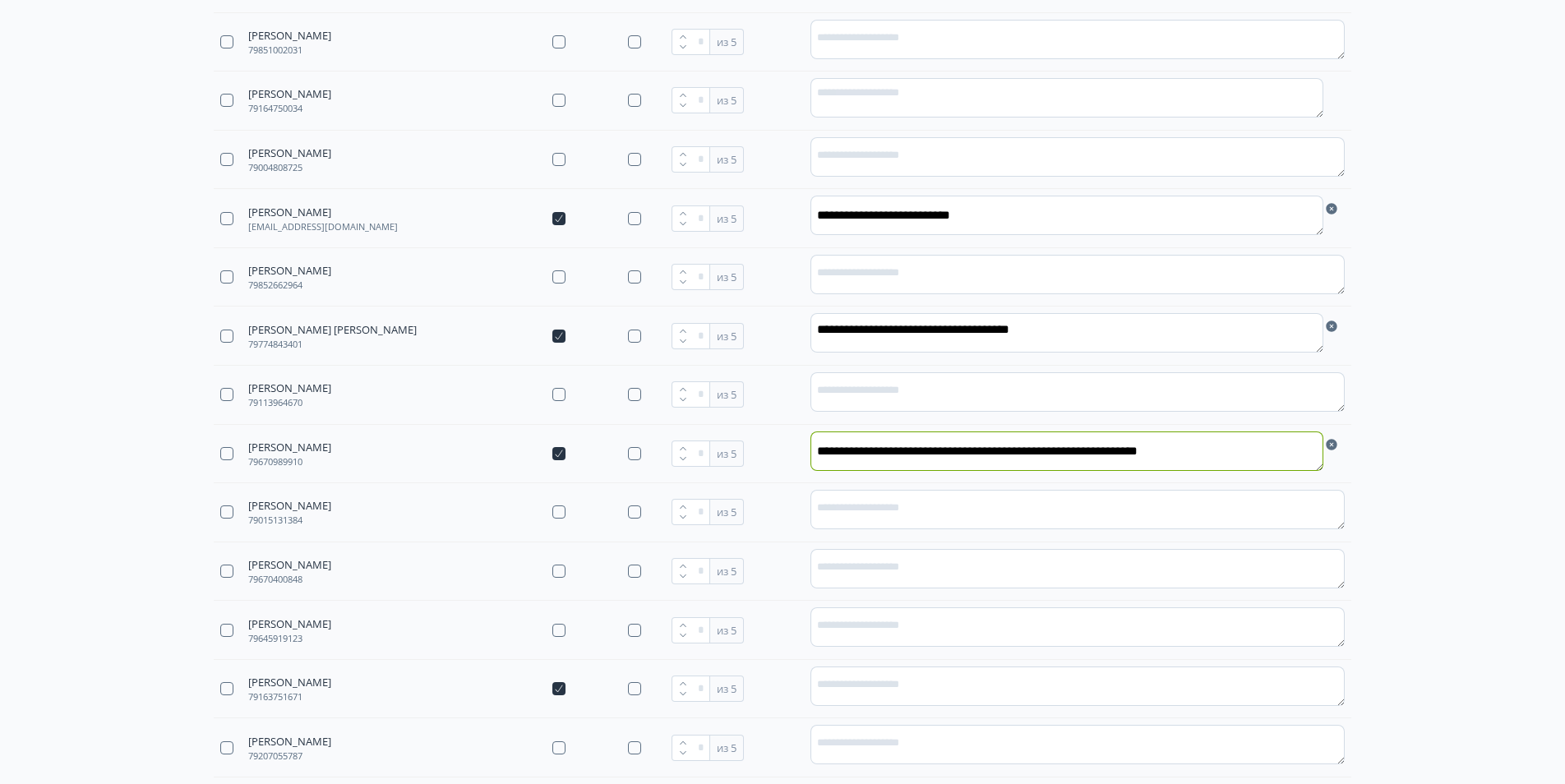
scroll to position [816, 0]
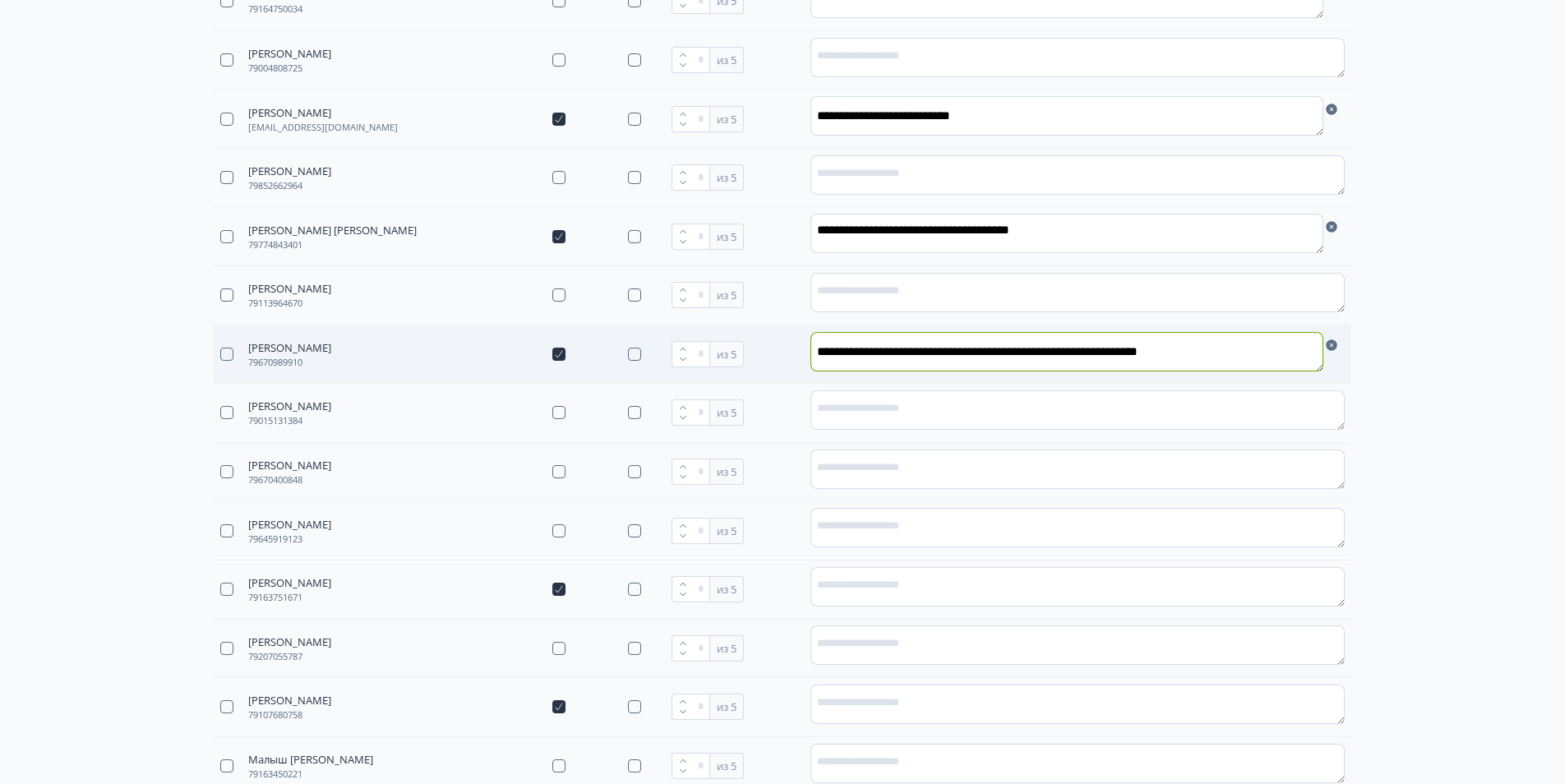
click at [1217, 349] on textarea "**********" at bounding box center [1067, 351] width 513 height 39
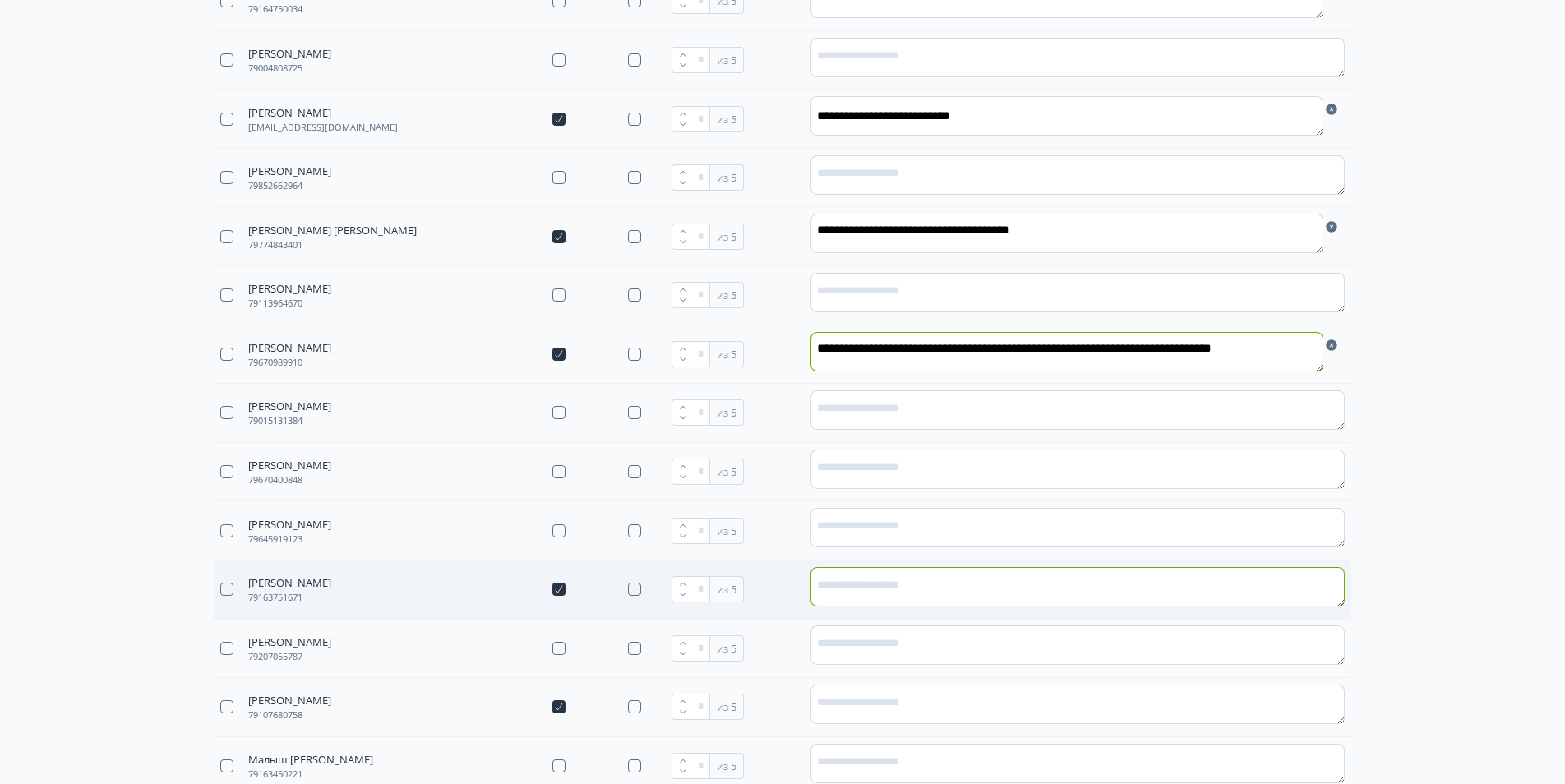
type textarea "**********"
click at [922, 577] on textarea at bounding box center [1078, 586] width 534 height 39
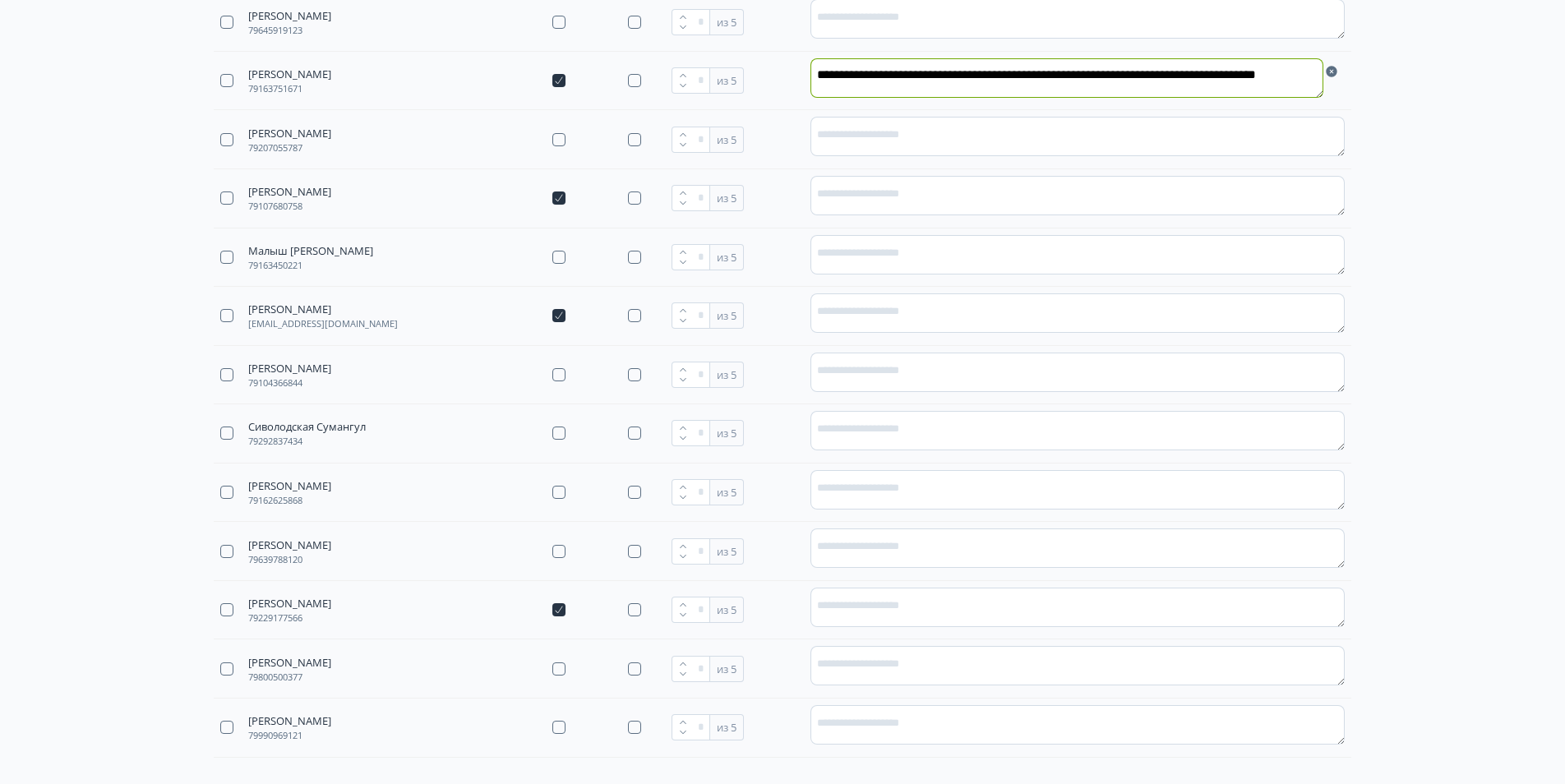
scroll to position [1359, 0]
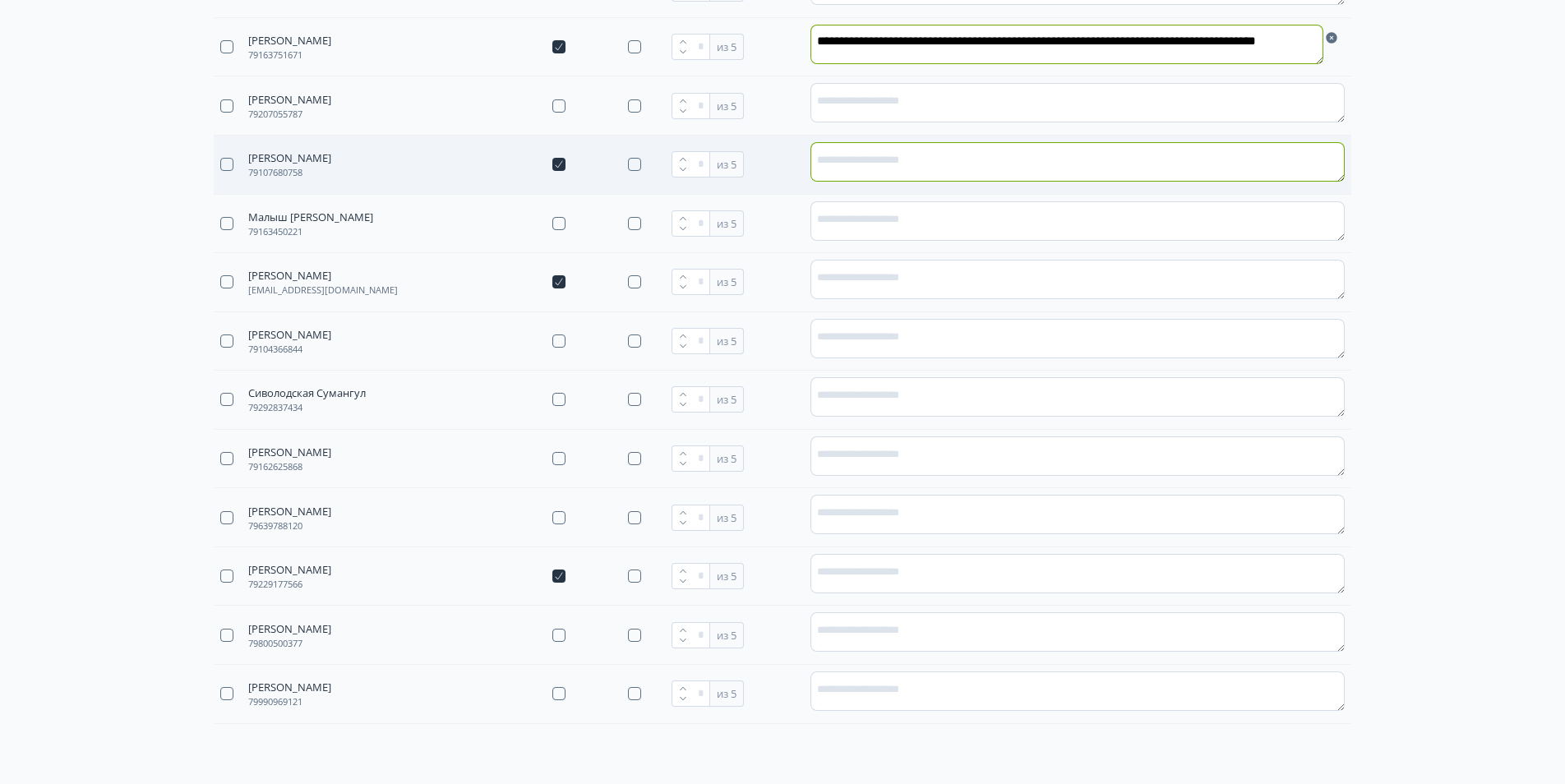
type textarea "**********"
click at [866, 166] on textarea at bounding box center [1078, 161] width 534 height 39
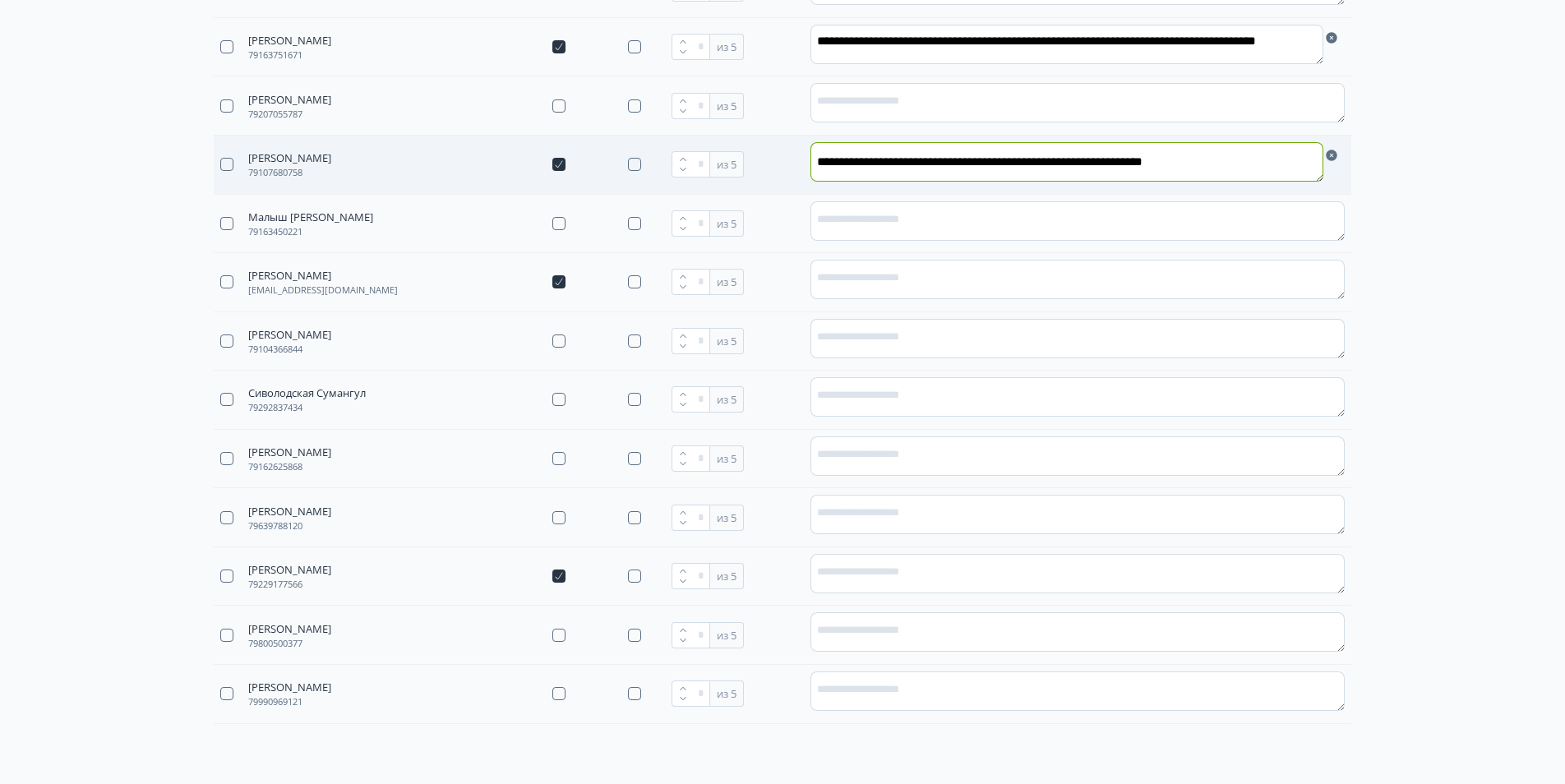
click at [1148, 157] on textarea "**********" at bounding box center [1067, 161] width 513 height 39
type textarea "**********"
click at [933, 264] on textarea at bounding box center [1078, 279] width 534 height 39
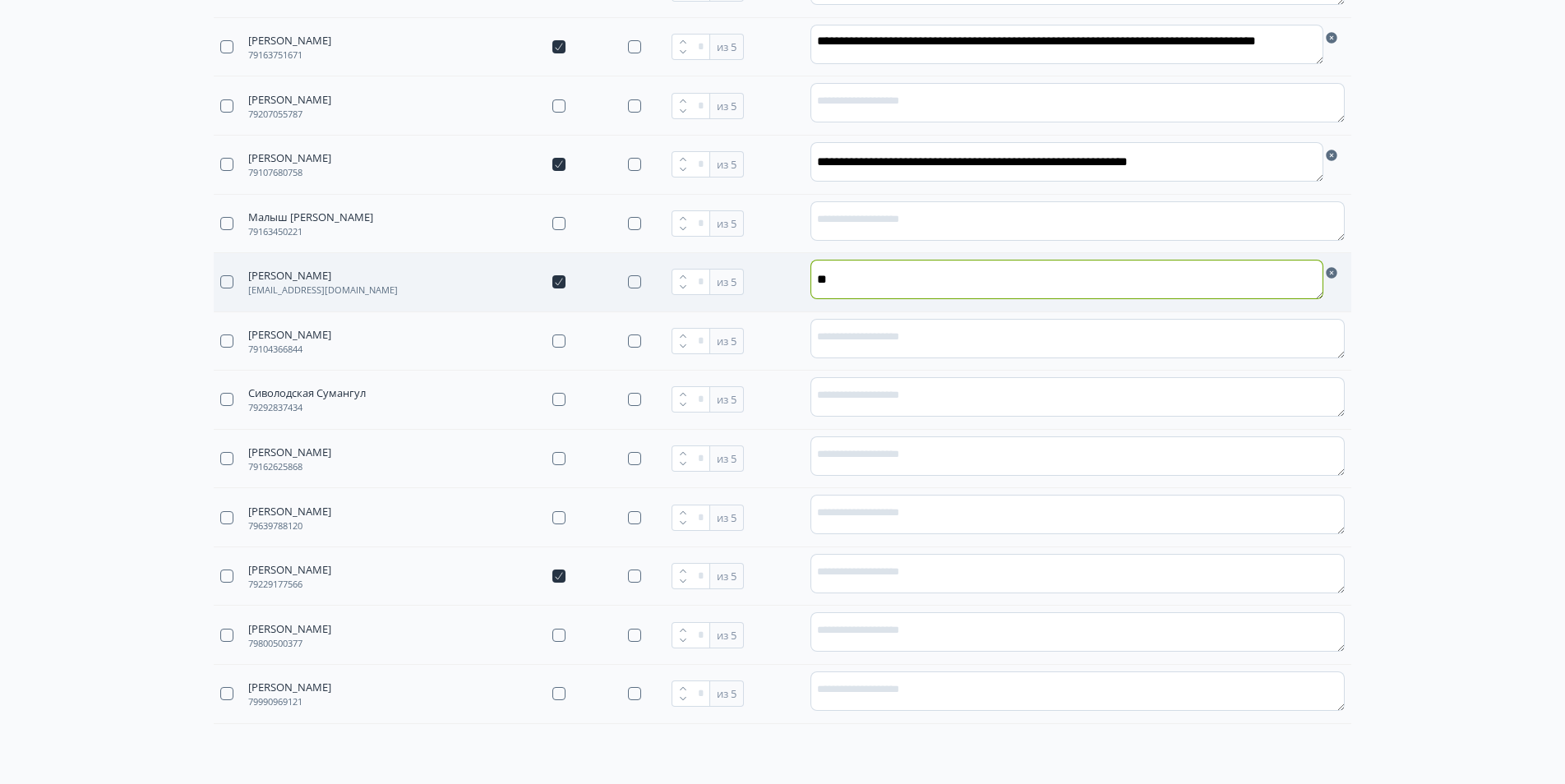
type textarea "*"
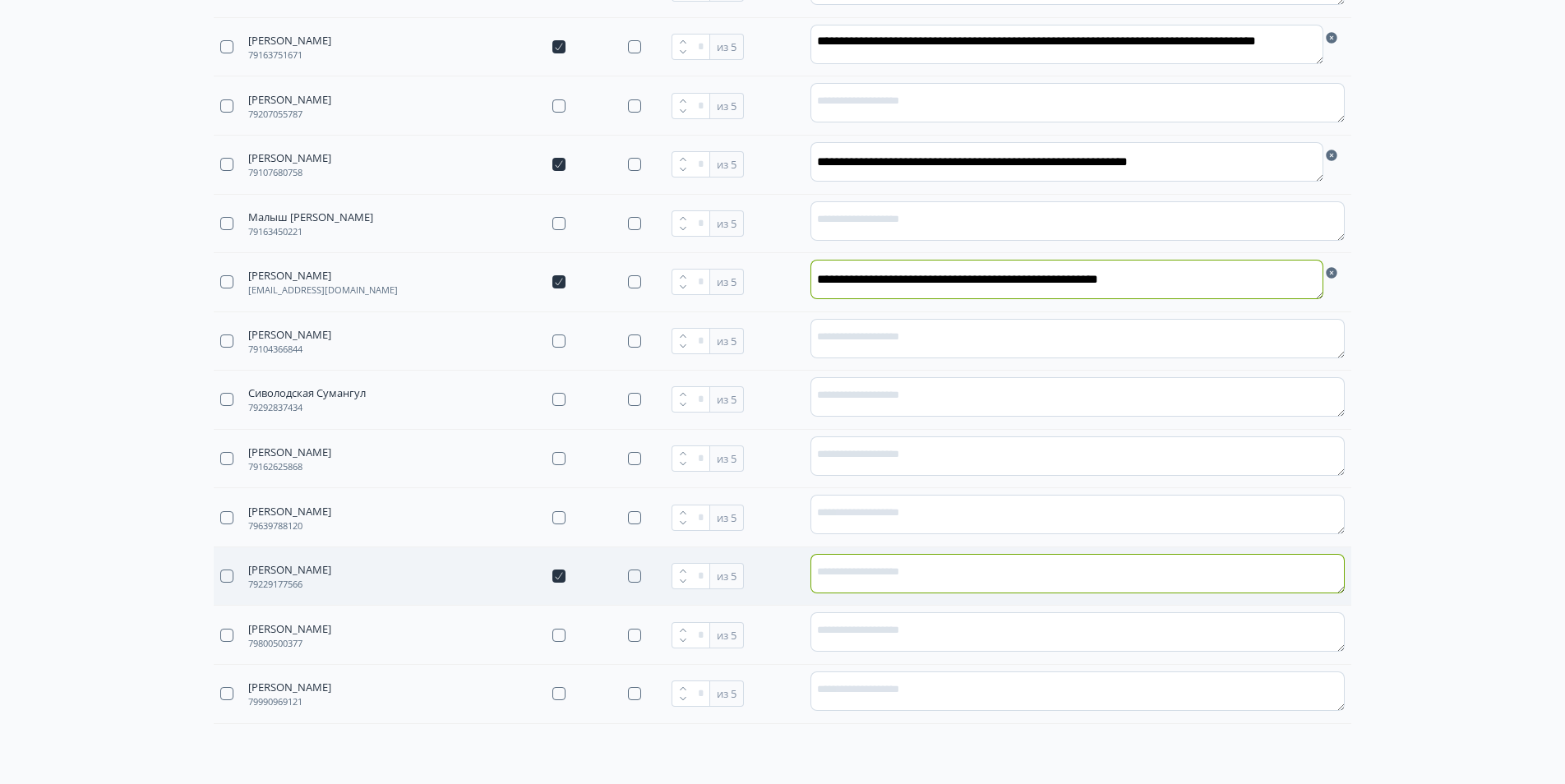
type textarea "**********"
click at [892, 570] on textarea at bounding box center [1078, 573] width 534 height 39
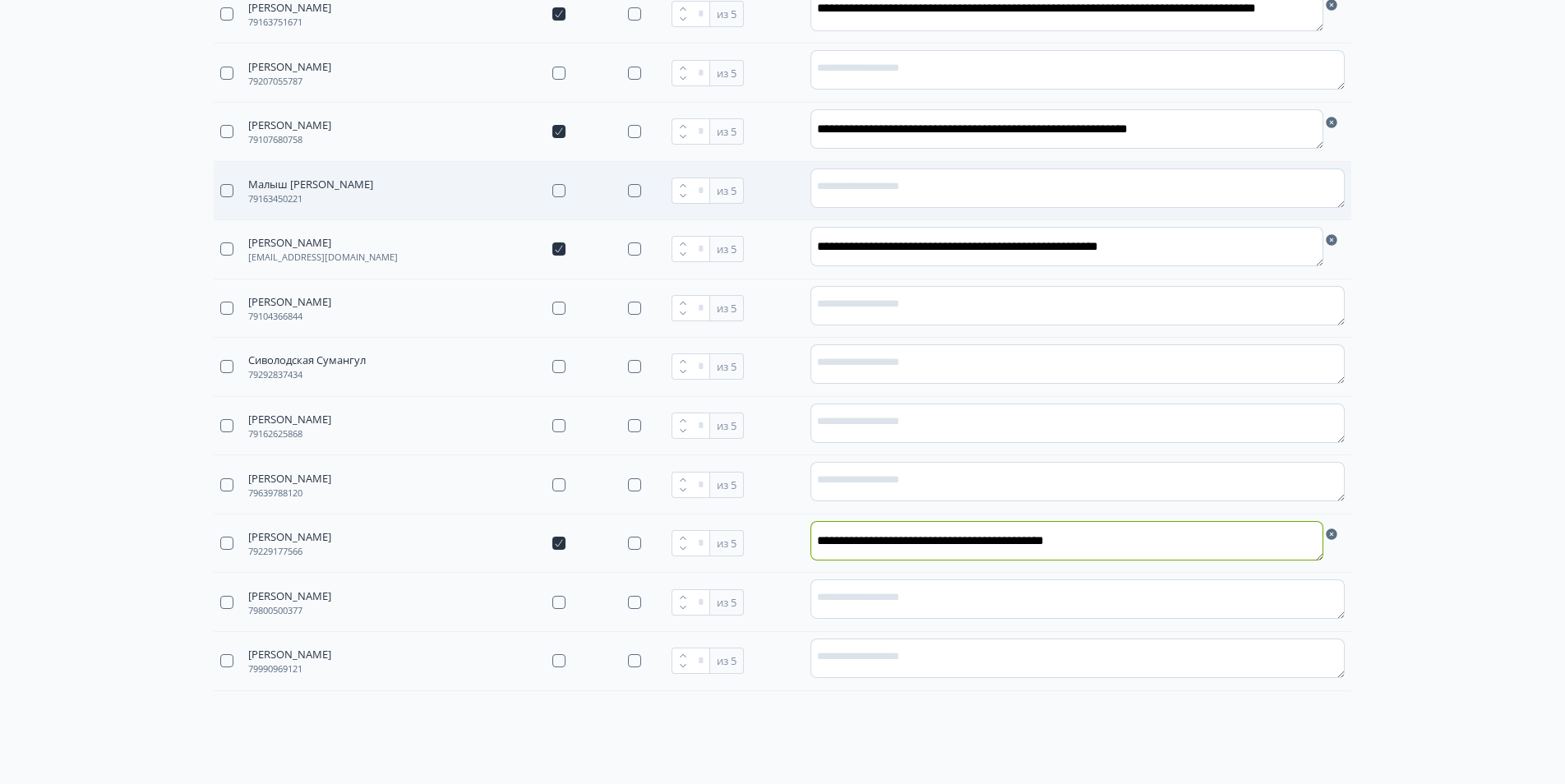
scroll to position [1410, 0]
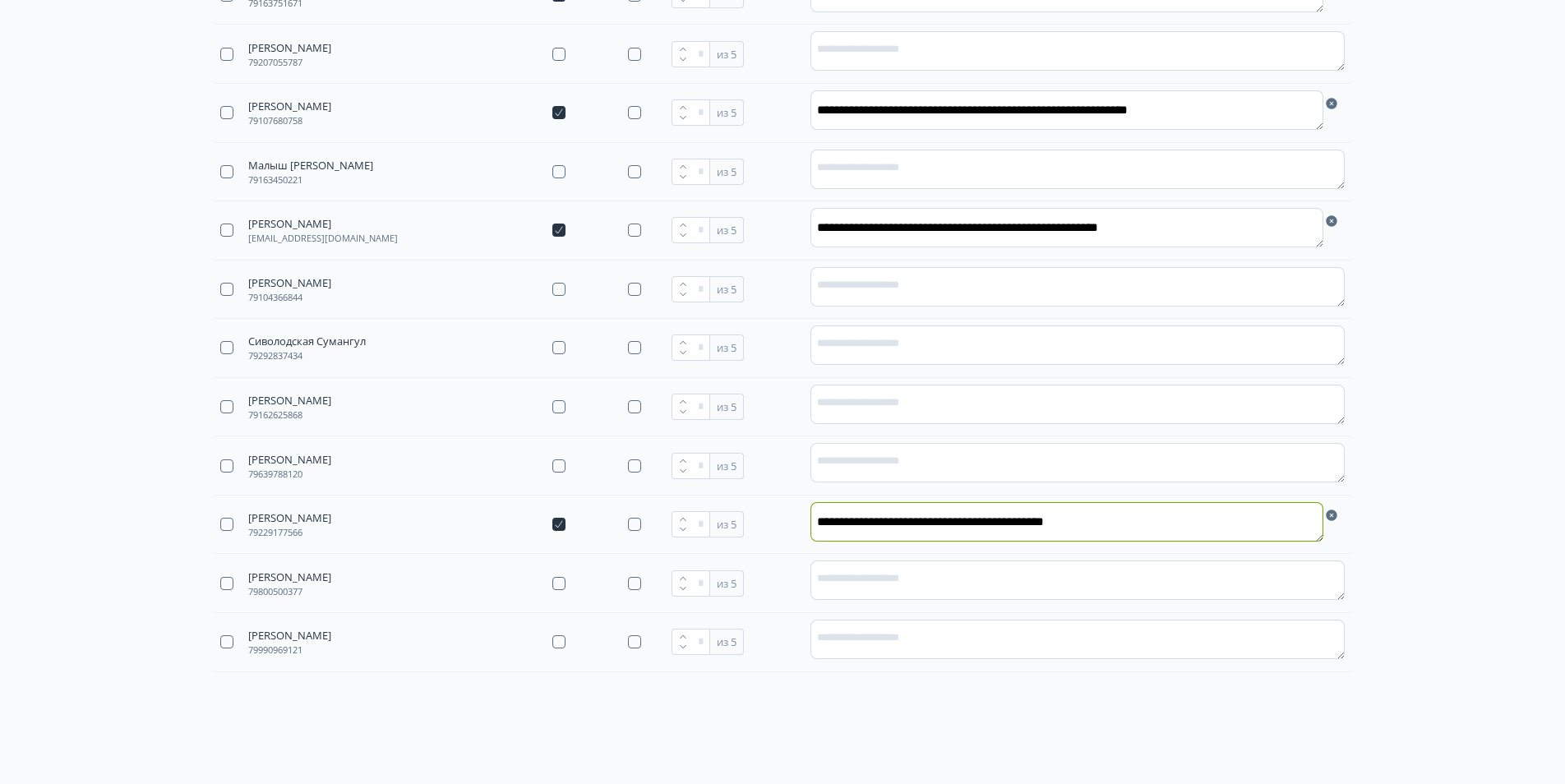
type textarea "**********"
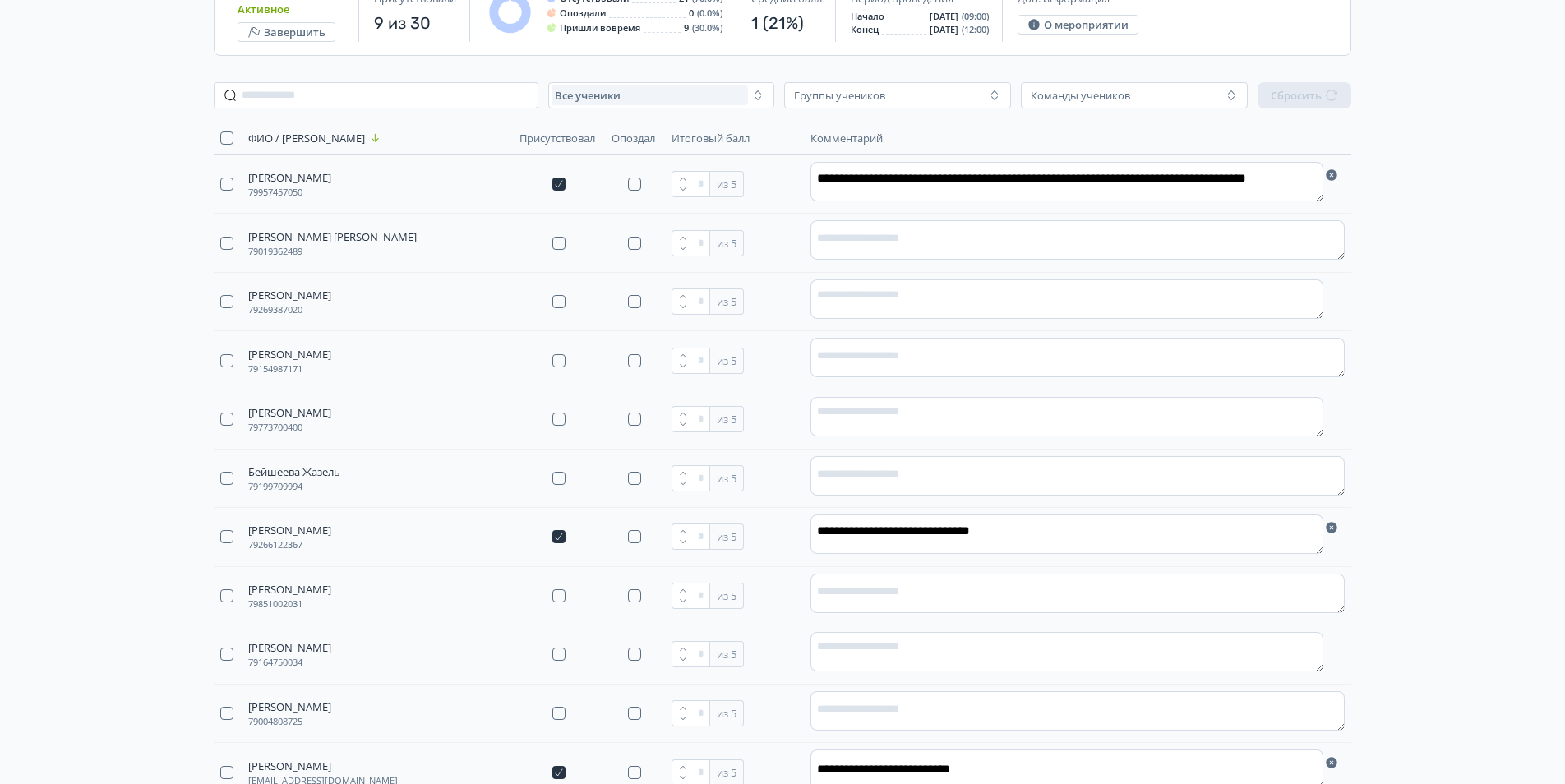
scroll to position [0, 0]
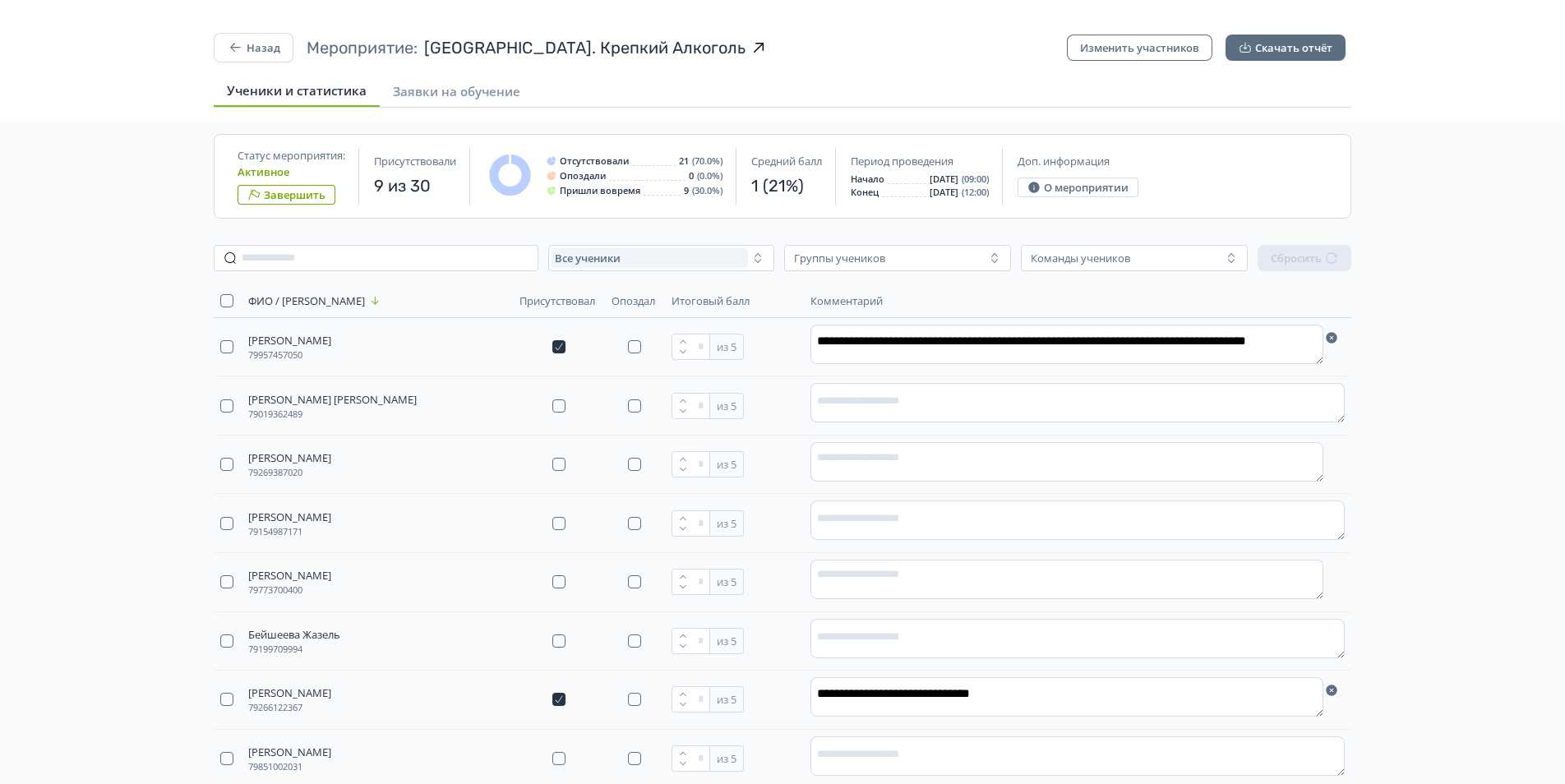
click at [308, 189] on button "Завершить" at bounding box center [286, 195] width 98 height 20
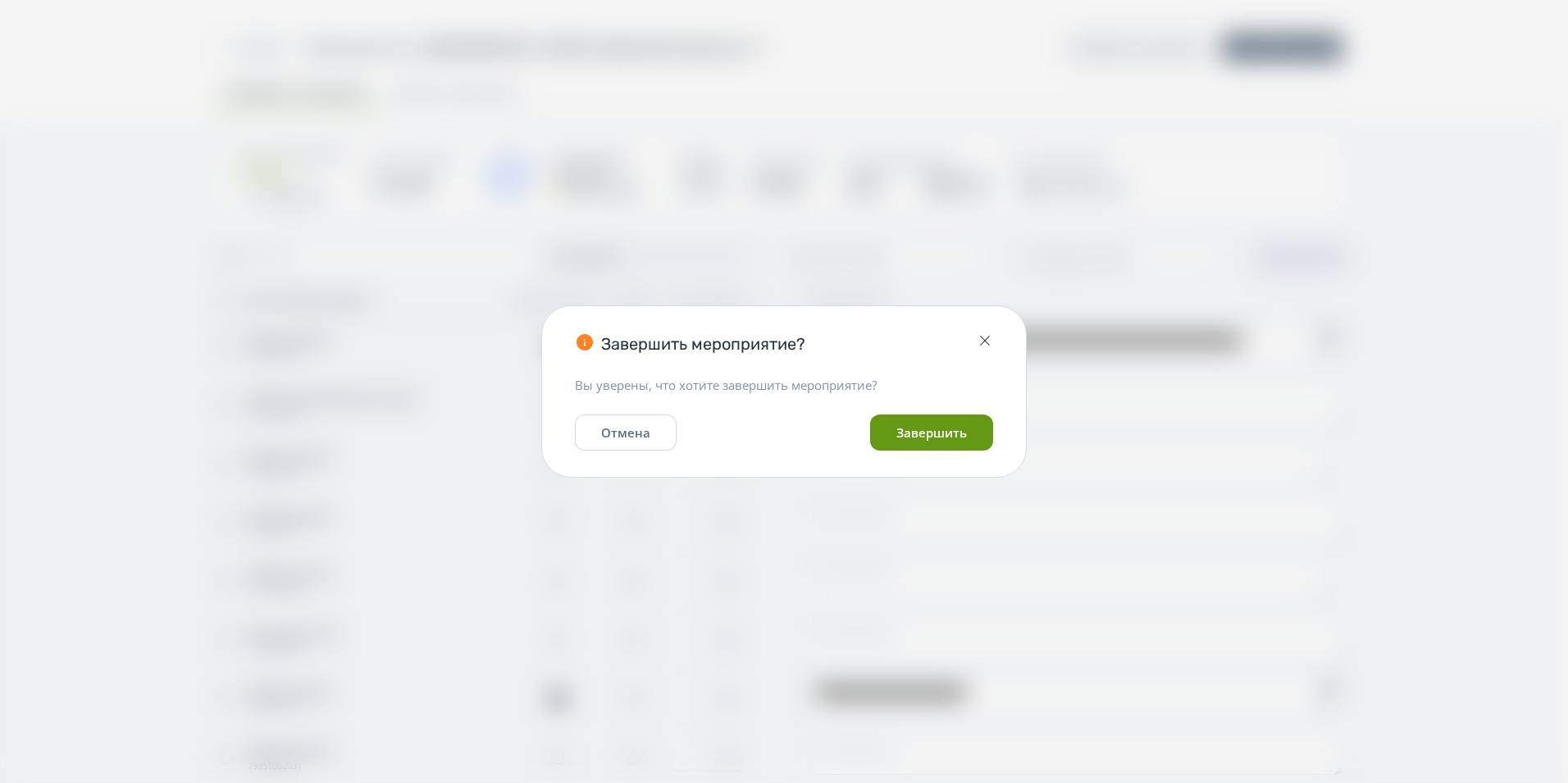
click at [959, 444] on button "Завершить" at bounding box center [931, 433] width 123 height 37
